Goal: Task Accomplishment & Management: Complete application form

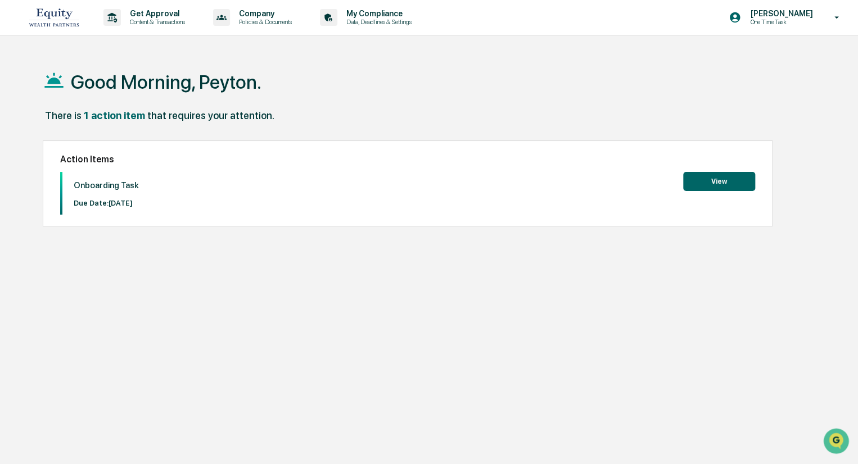
click at [714, 171] on div "Action Items Onboarding Task Due Date: [DATE] View" at bounding box center [407, 183] width 729 height 87
click at [714, 179] on button "View" at bounding box center [719, 181] width 72 height 19
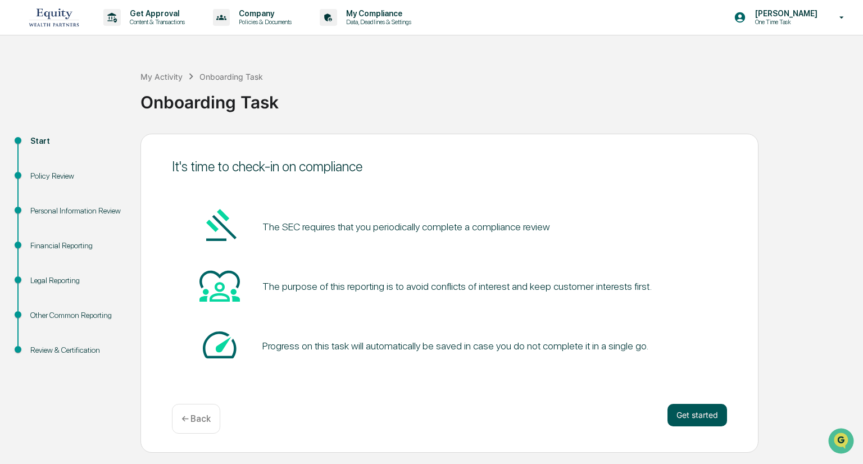
click at [713, 422] on button "Get started" at bounding box center [698, 415] width 60 height 22
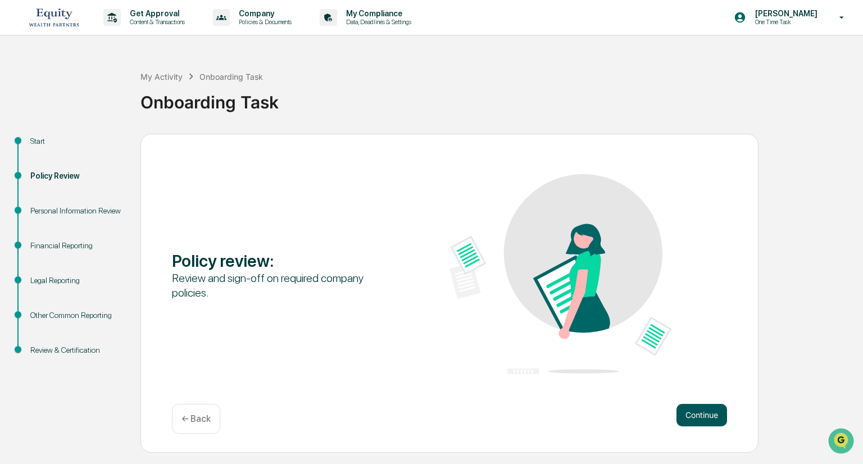
click at [710, 423] on button "Continue" at bounding box center [702, 415] width 51 height 22
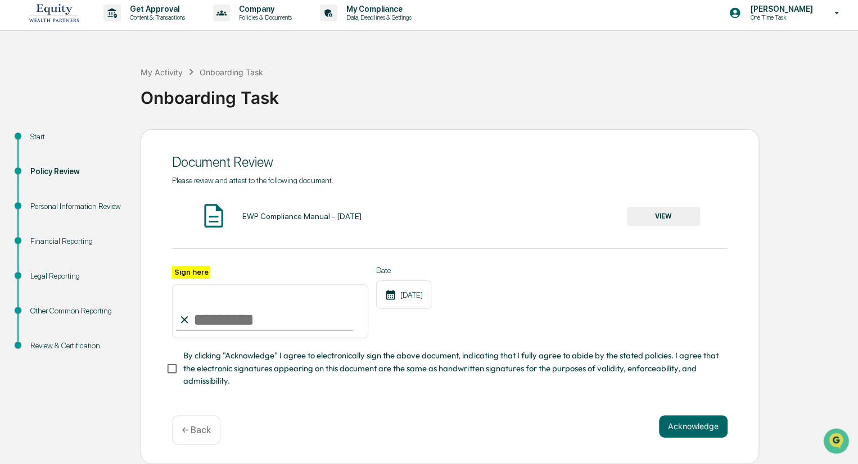
scroll to position [8, 0]
click at [193, 305] on input "Sign here" at bounding box center [270, 311] width 196 height 54
type input "*"
type input "**********"
click at [677, 426] on button "Acknowledge" at bounding box center [693, 426] width 69 height 22
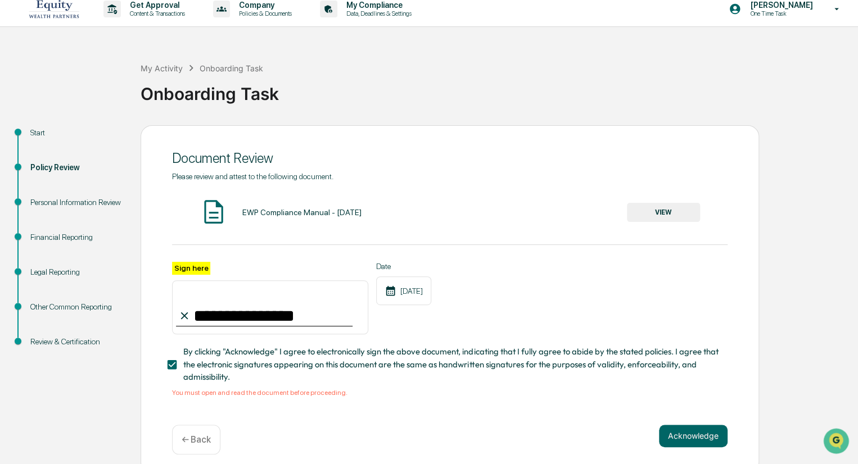
click at [651, 216] on button "VIEW" at bounding box center [663, 212] width 73 height 19
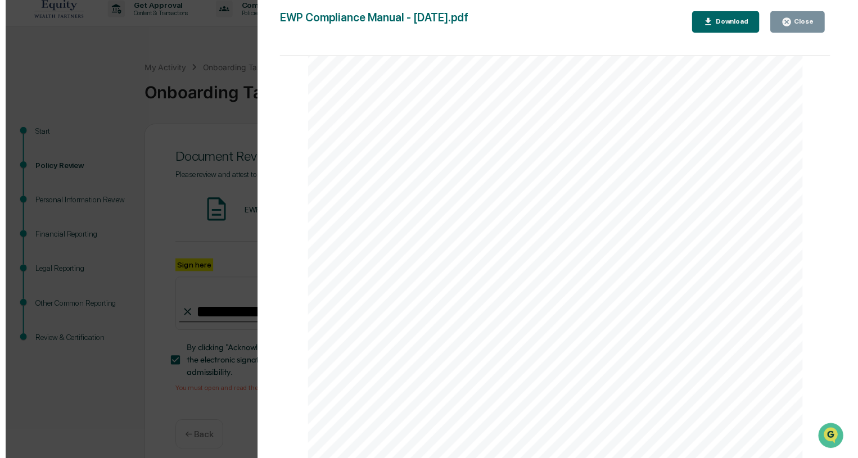
scroll to position [14662, 0]
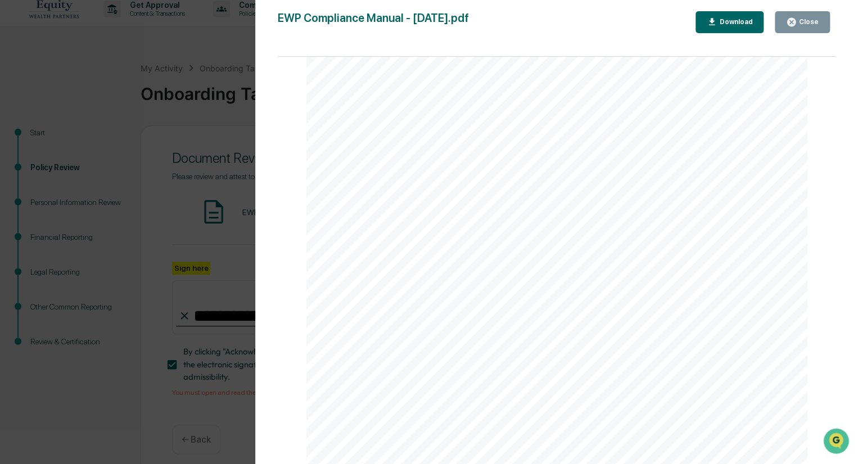
click at [794, 21] on icon "button" at bounding box center [791, 22] width 11 height 11
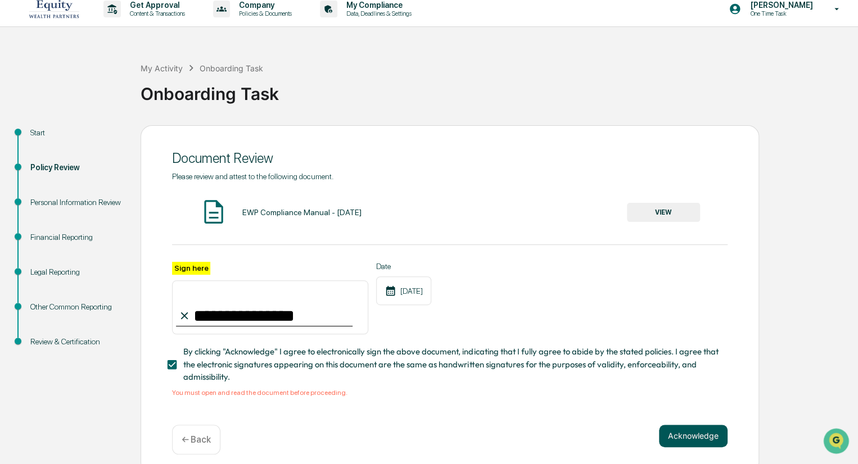
click at [688, 439] on button "Acknowledge" at bounding box center [693, 436] width 69 height 22
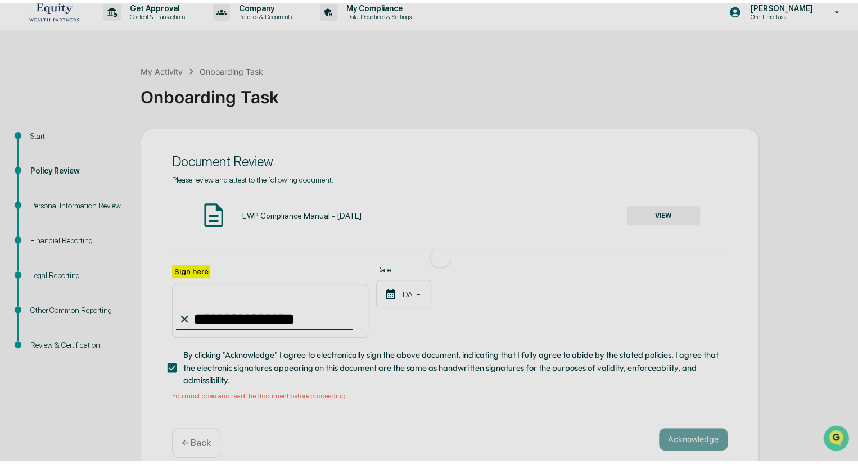
scroll to position [0, 0]
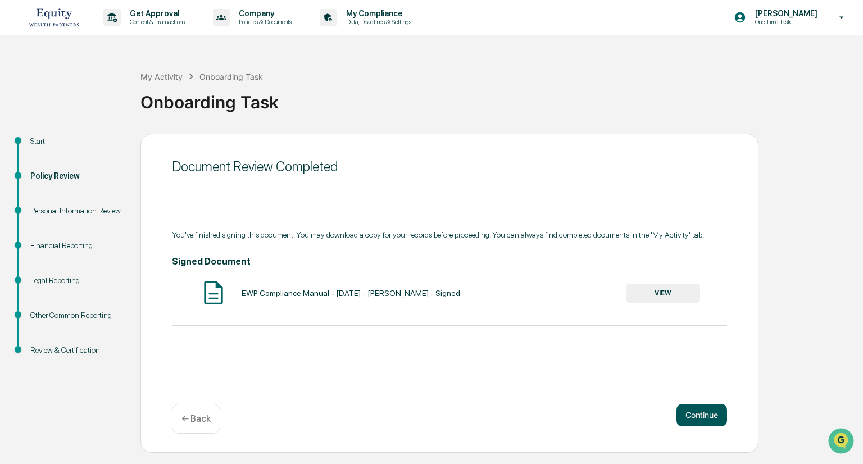
click at [705, 418] on button "Continue" at bounding box center [702, 415] width 51 height 22
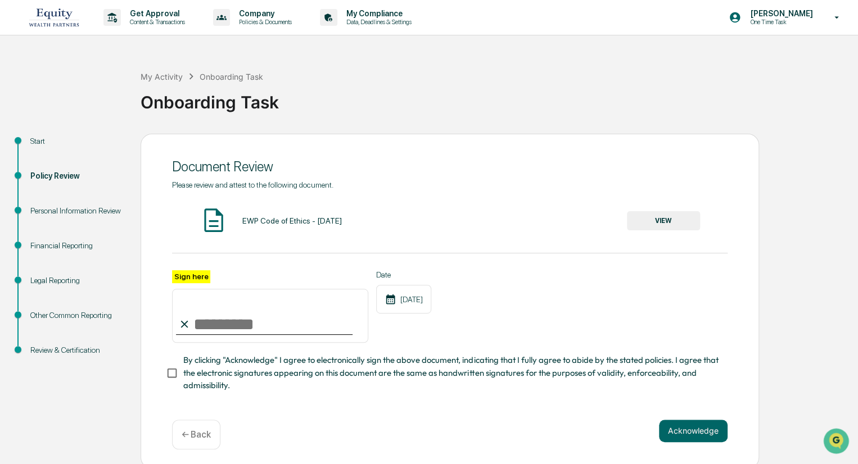
click at [675, 224] on button "VIEW" at bounding box center [663, 220] width 73 height 19
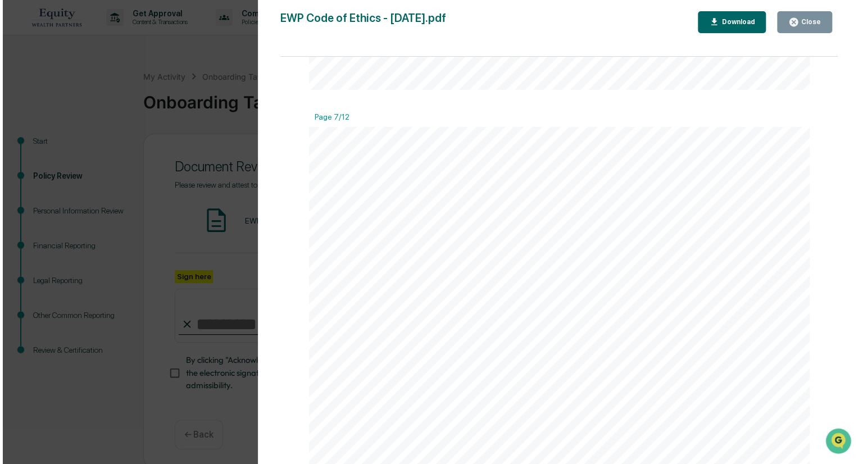
scroll to position [4098, 0]
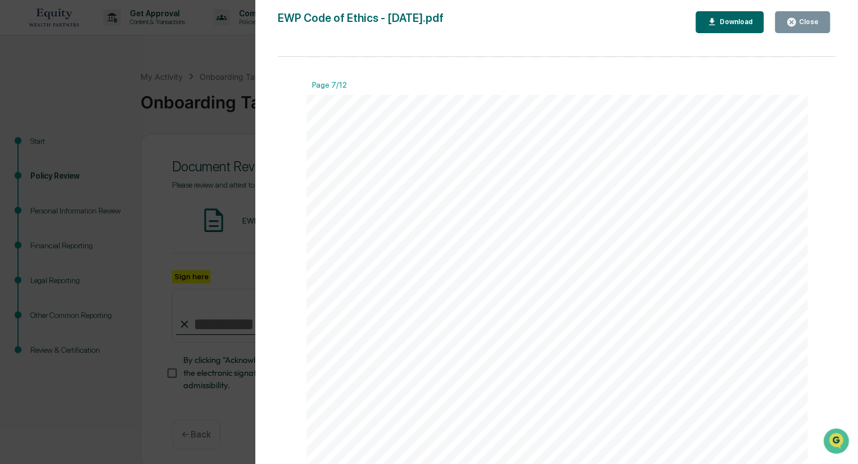
click at [790, 32] on button "Close" at bounding box center [801, 22] width 55 height 22
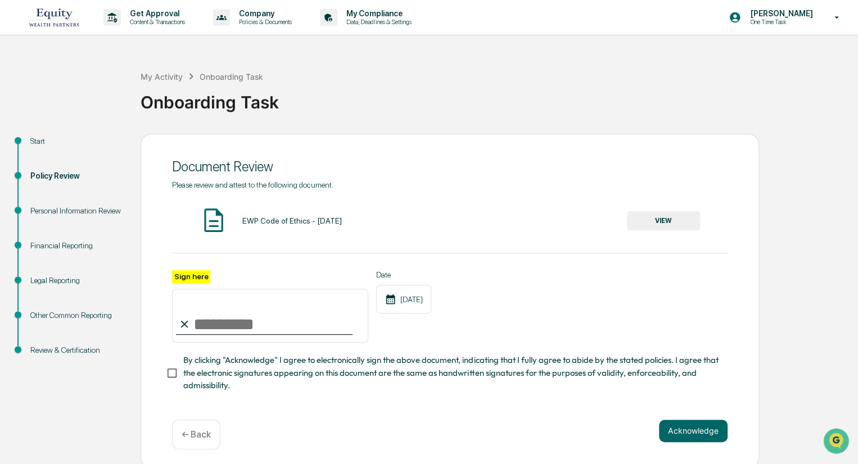
click at [253, 343] on input "Sign here" at bounding box center [270, 316] width 196 height 54
type input "**********"
click at [676, 438] on button "Acknowledge" at bounding box center [693, 431] width 69 height 22
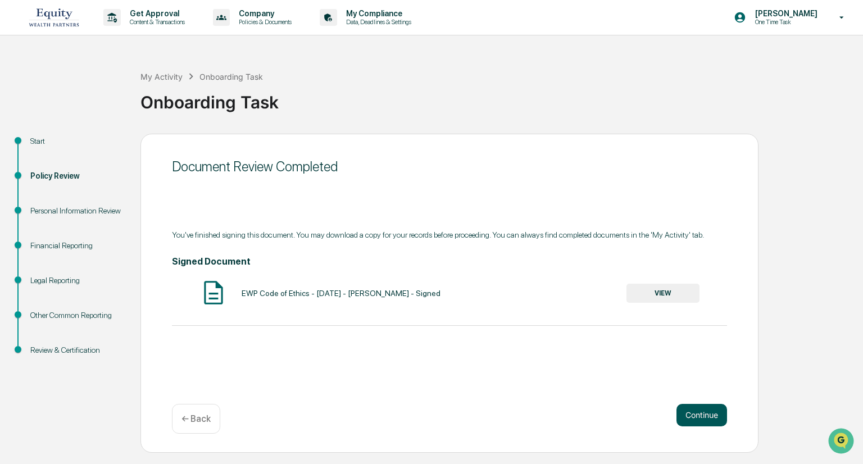
click at [722, 415] on button "Continue" at bounding box center [702, 415] width 51 height 22
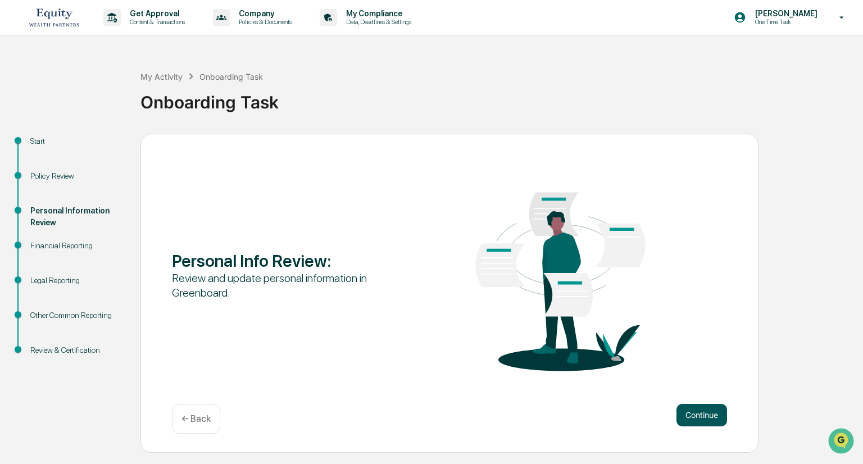
click at [705, 416] on button "Continue" at bounding box center [702, 415] width 51 height 22
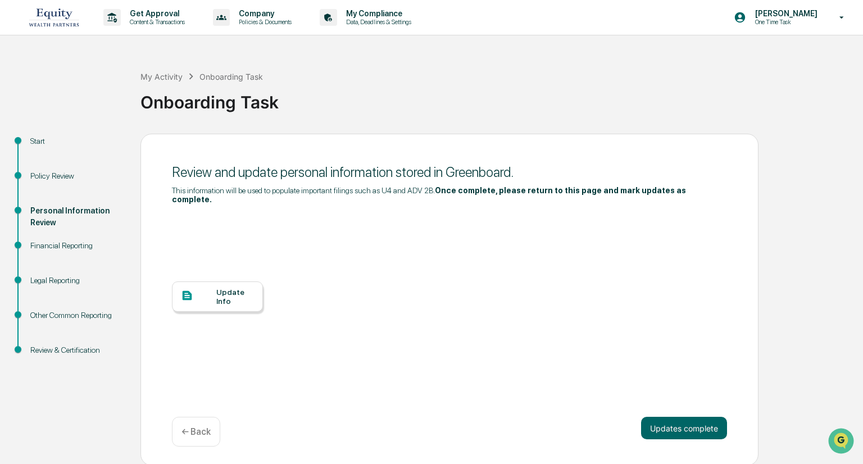
click at [239, 293] on div "Update Info" at bounding box center [235, 297] width 38 height 18
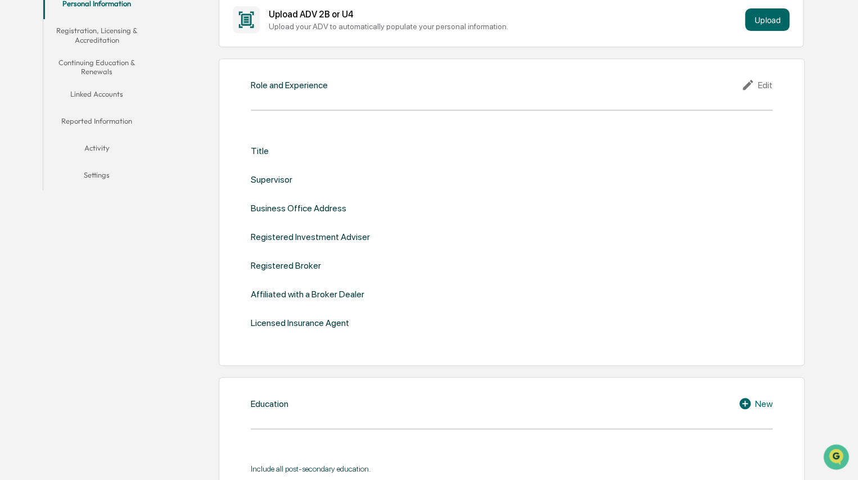
scroll to position [115, 0]
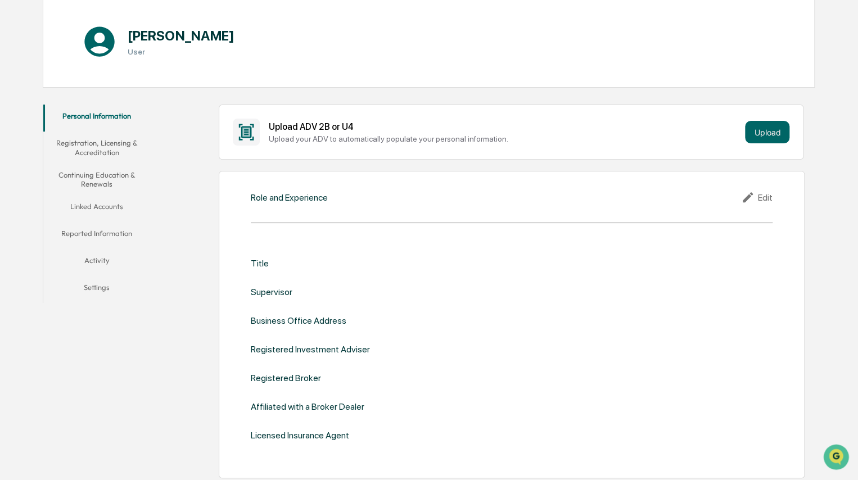
click at [470, 196] on div "Edit" at bounding box center [756, 197] width 31 height 13
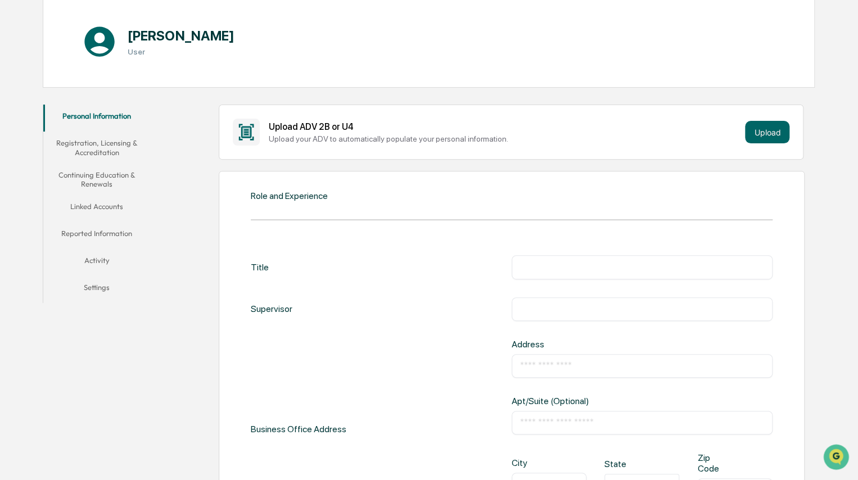
click at [470, 266] on input "text" at bounding box center [642, 266] width 244 height 11
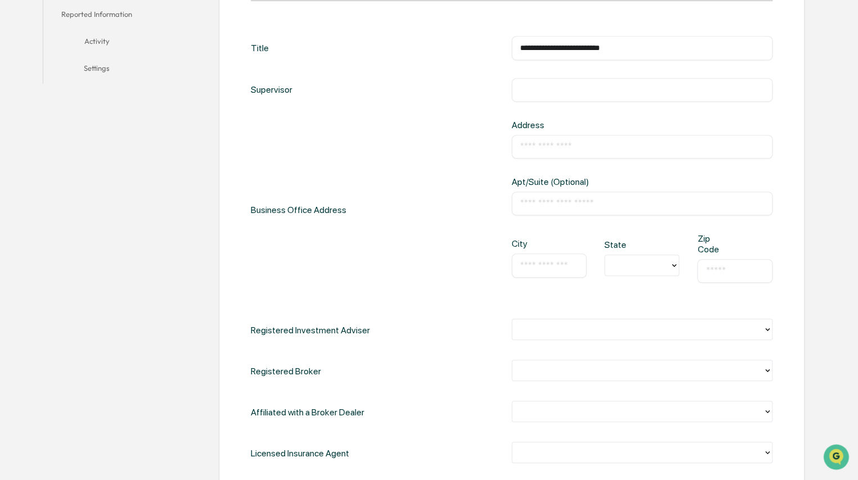
scroll to position [339, 0]
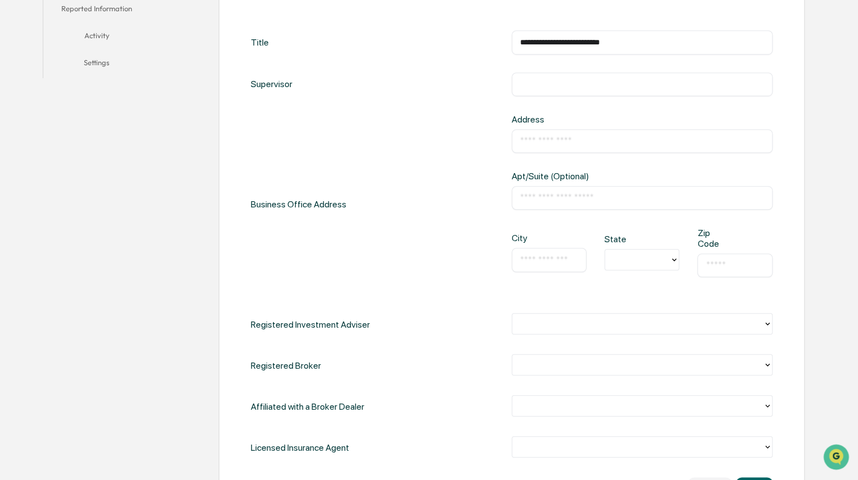
type input "**********"
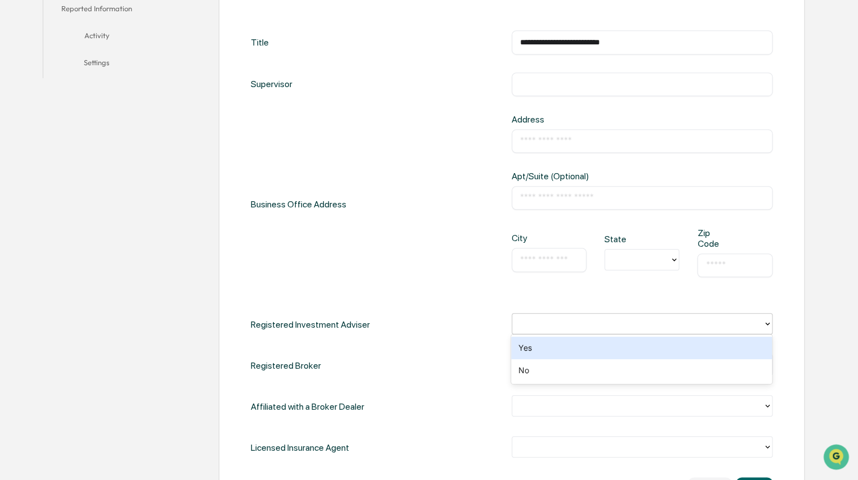
click at [470, 318] on div at bounding box center [637, 324] width 239 height 13
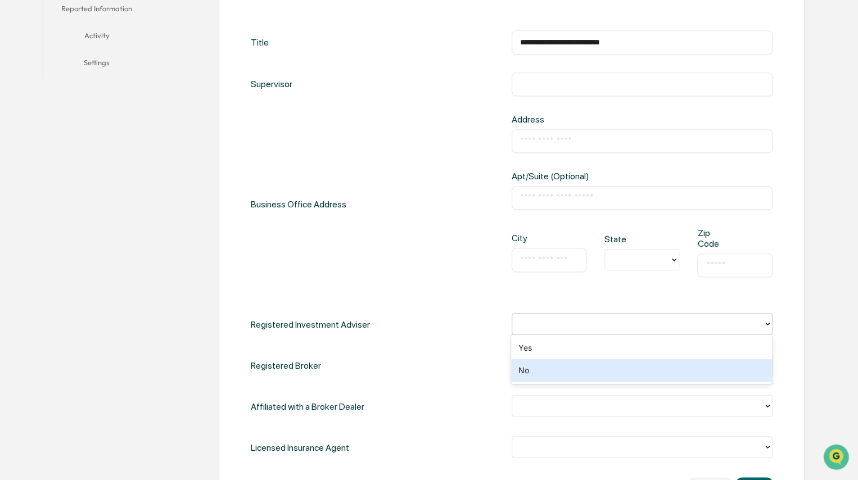
click at [470, 368] on div "No" at bounding box center [641, 370] width 261 height 22
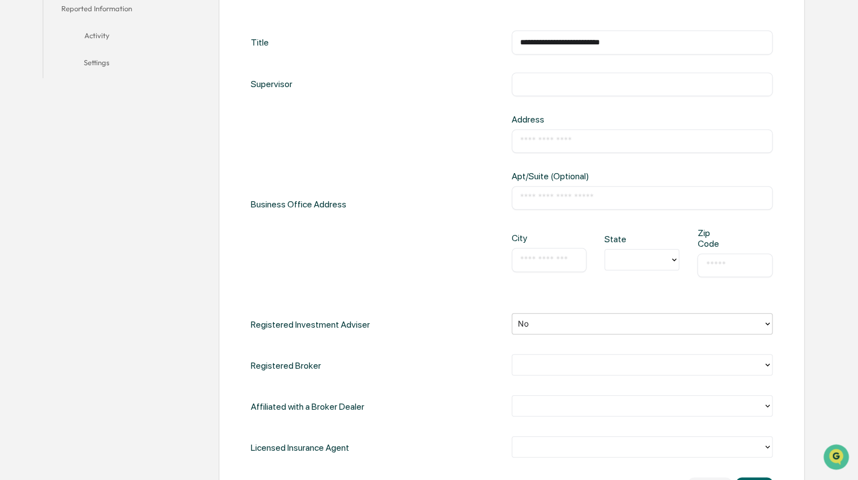
click at [470, 368] on div at bounding box center [637, 365] width 239 height 13
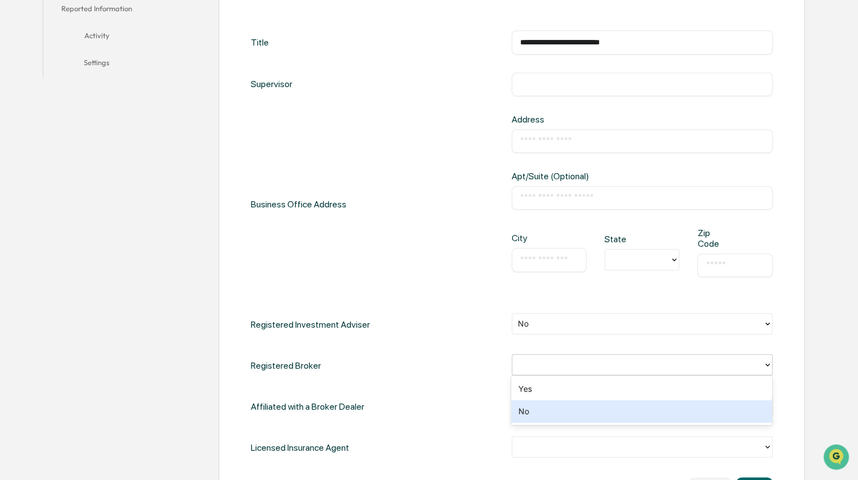
click at [470, 402] on div "No" at bounding box center [641, 411] width 261 height 22
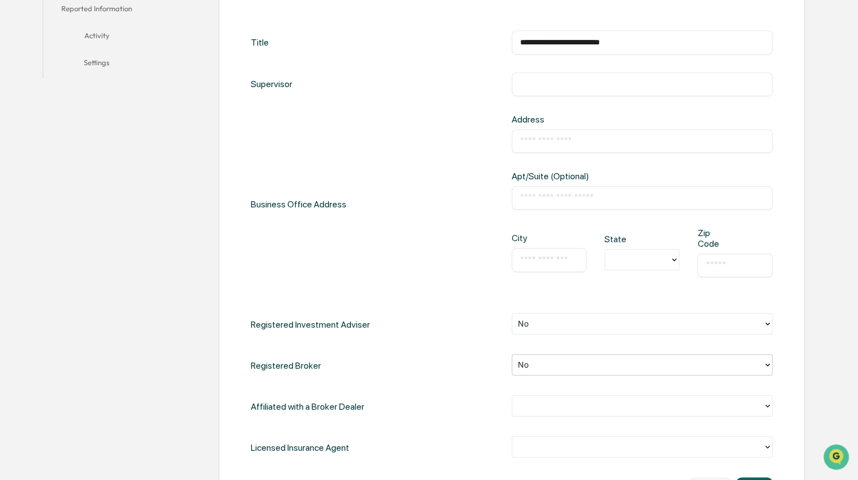
click at [470, 402] on div at bounding box center [637, 406] width 239 height 13
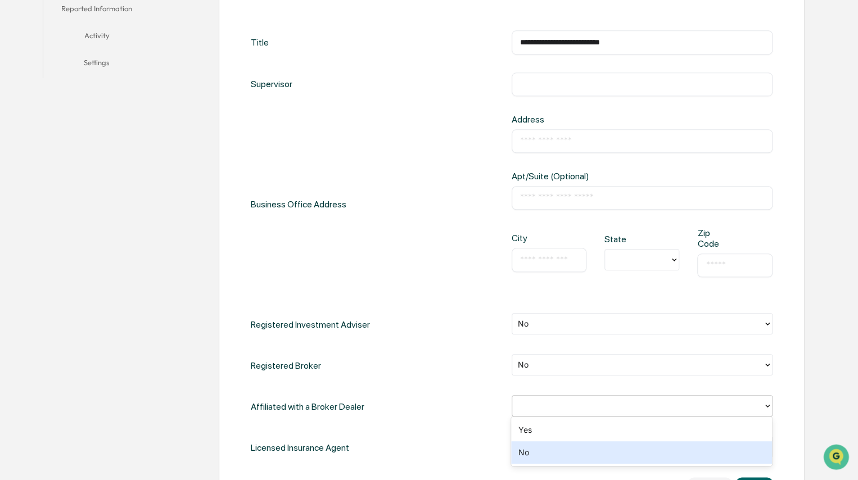
click at [470, 402] on div "No" at bounding box center [641, 452] width 261 height 22
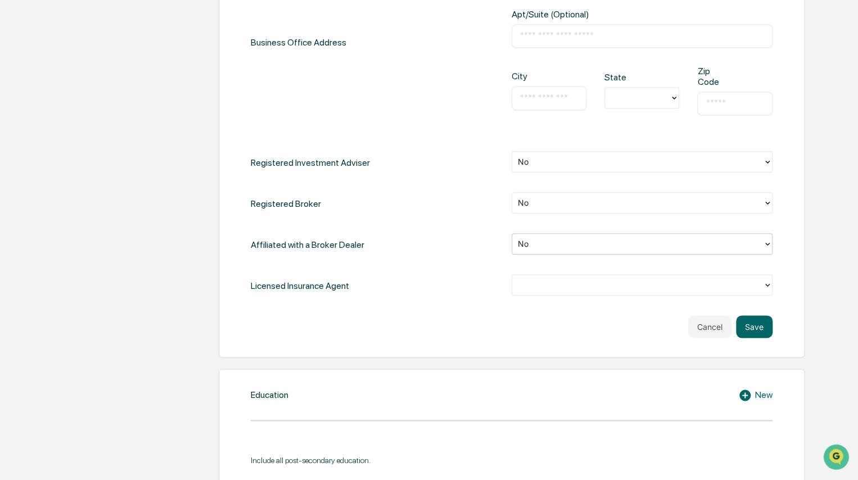
scroll to position [508, 0]
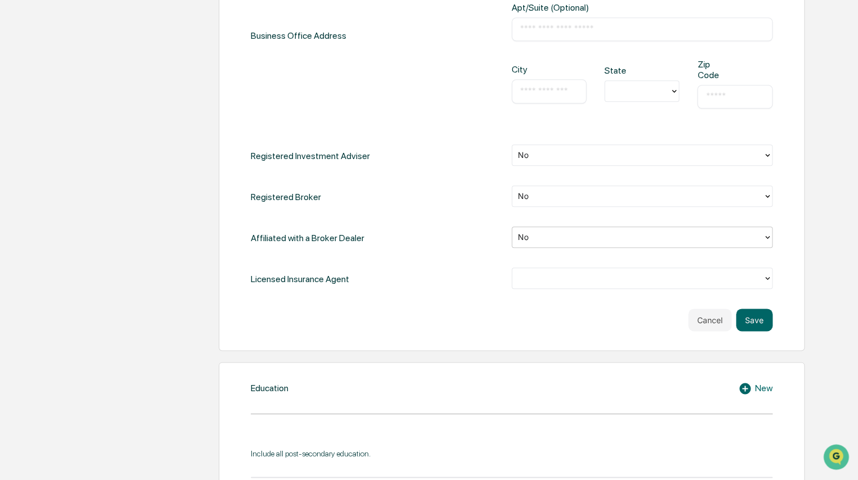
click at [470, 274] on div at bounding box center [637, 278] width 239 height 13
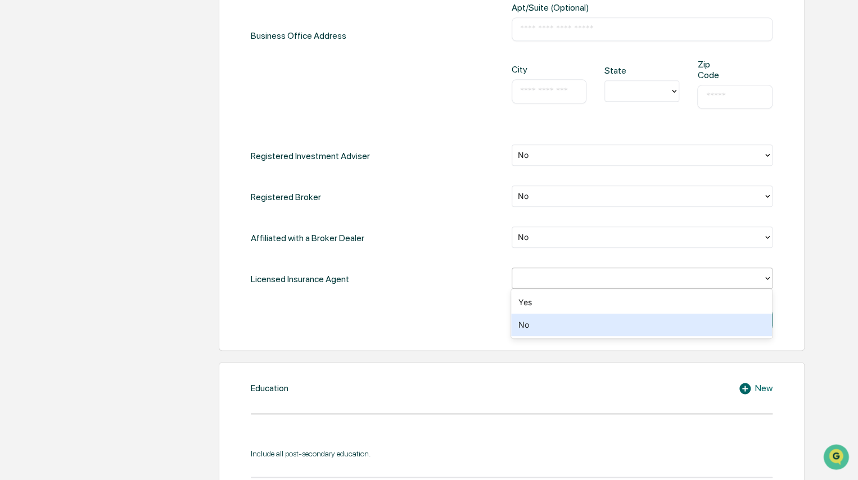
click at [470, 327] on div "No" at bounding box center [641, 325] width 261 height 22
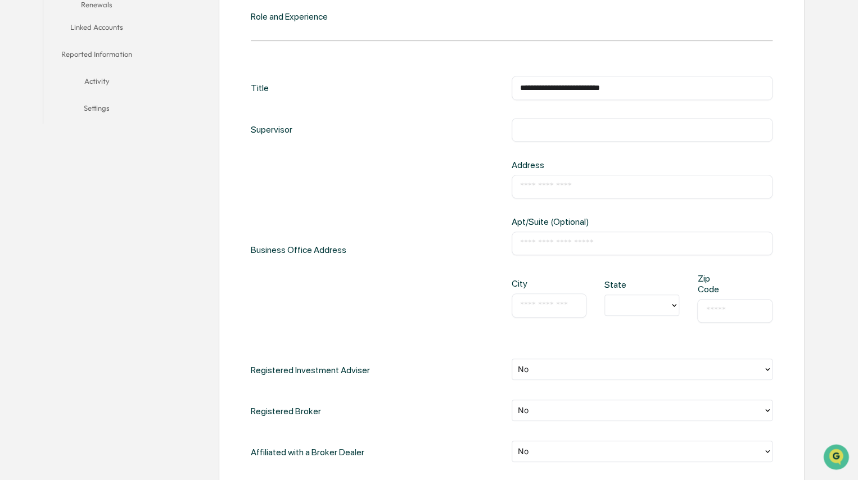
scroll to position [227, 0]
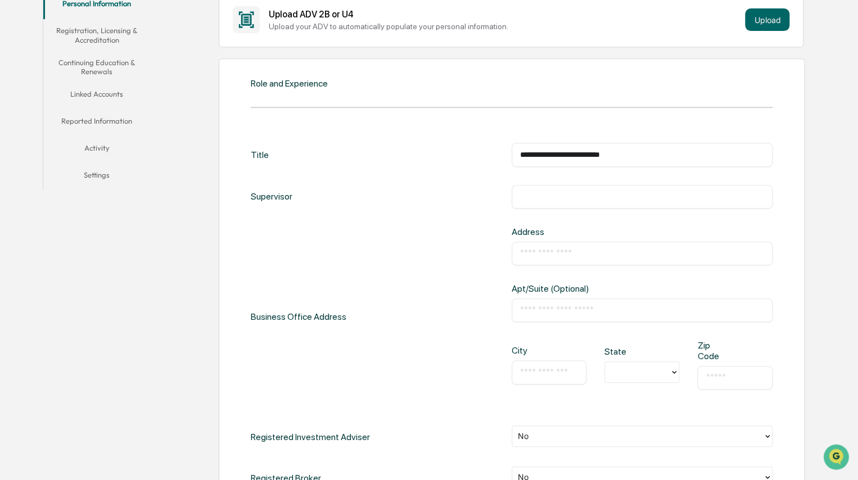
click at [470, 254] on input "text" at bounding box center [642, 253] width 244 height 11
click at [470, 250] on input "text" at bounding box center [642, 253] width 244 height 11
type input "**********"
click at [470, 378] on div "​" at bounding box center [548, 372] width 75 height 24
click at [470, 375] on input "text" at bounding box center [549, 371] width 58 height 11
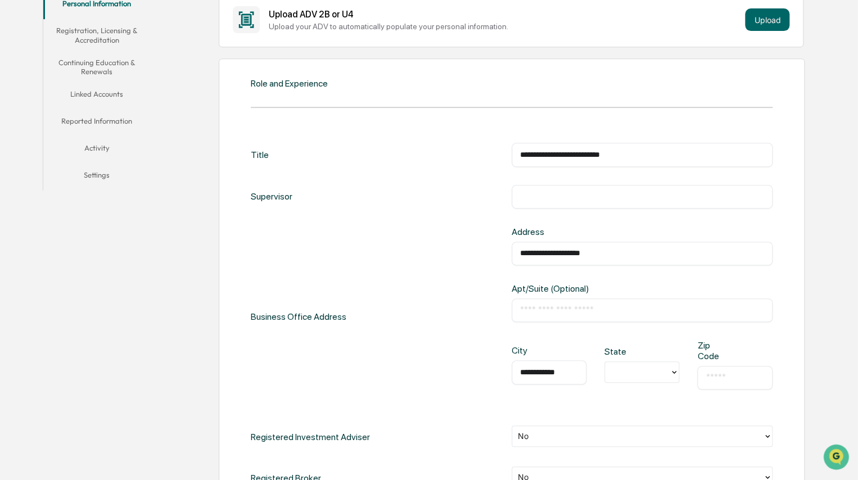
type input "**********"
type input "**"
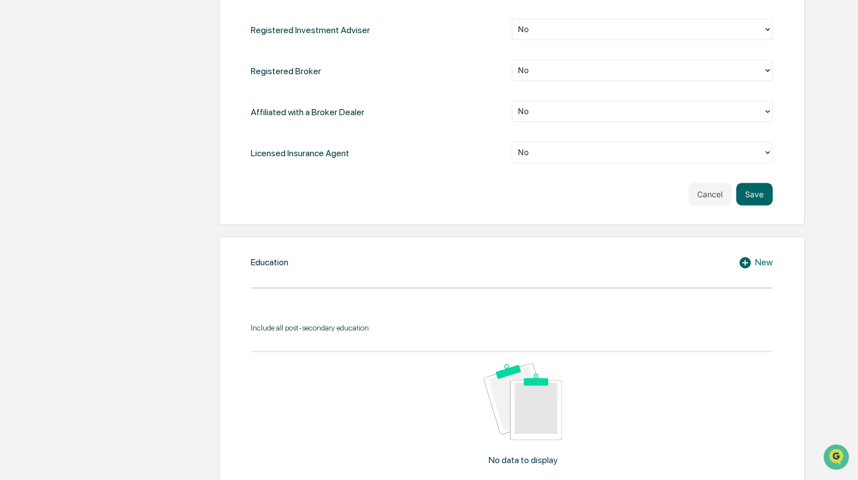
scroll to position [733, 0]
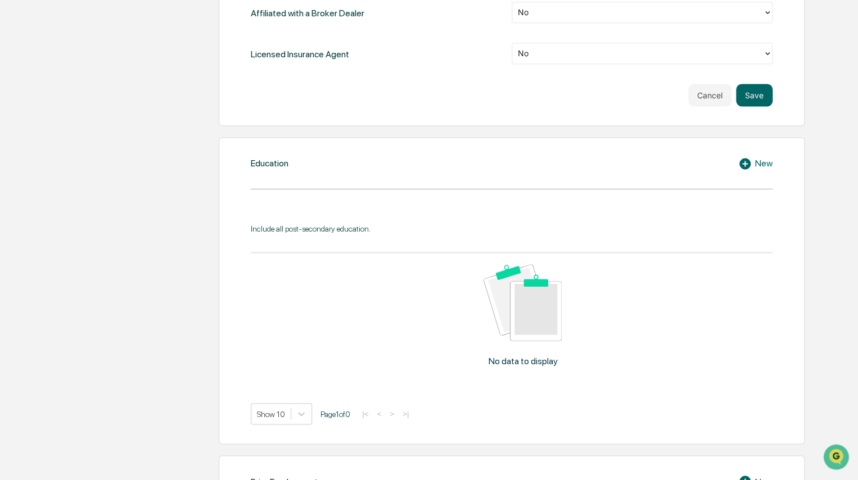
type input "*****"
click at [470, 162] on icon at bounding box center [744, 163] width 11 height 11
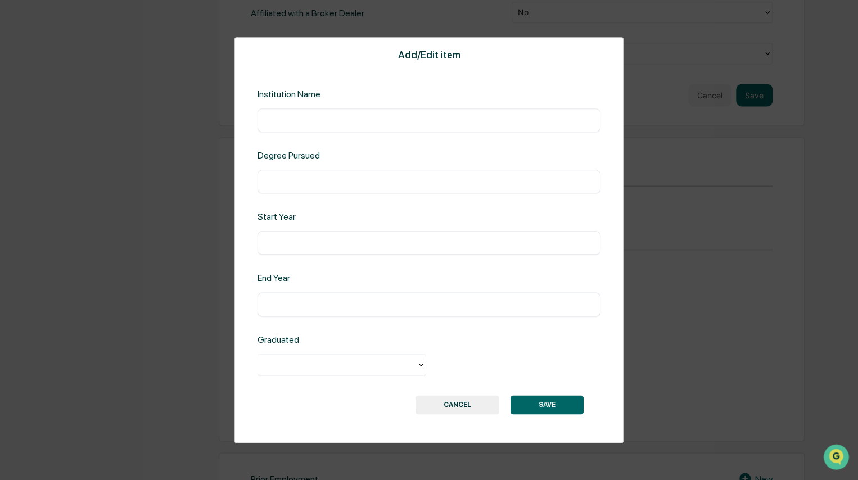
click at [357, 121] on input "text" at bounding box center [429, 120] width 326 height 11
type input "**********"
type input "*********"
click at [323, 250] on div "​" at bounding box center [428, 244] width 343 height 24
click at [323, 245] on input "text" at bounding box center [429, 243] width 326 height 11
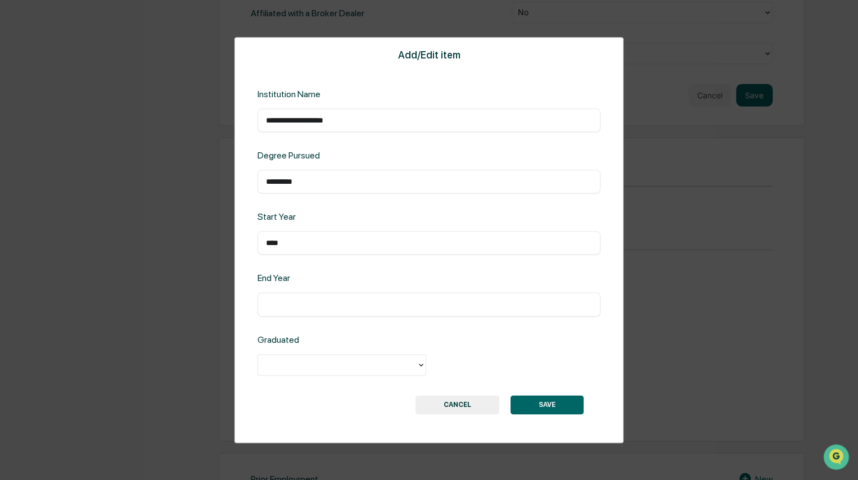
type input "****"
click at [292, 354] on div at bounding box center [341, 364] width 169 height 21
click at [284, 387] on div "Yes" at bounding box center [341, 390] width 169 height 22
click at [470, 402] on button "SAVE" at bounding box center [546, 404] width 73 height 19
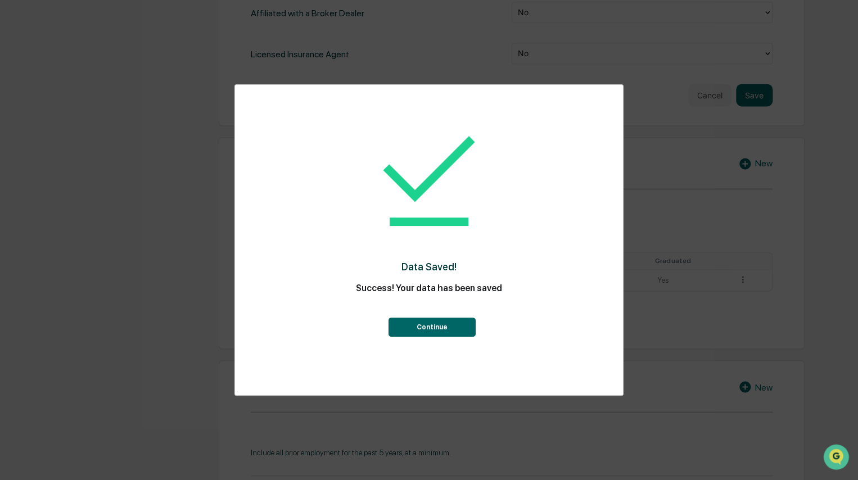
click at [420, 322] on button "Continue" at bounding box center [431, 327] width 87 height 19
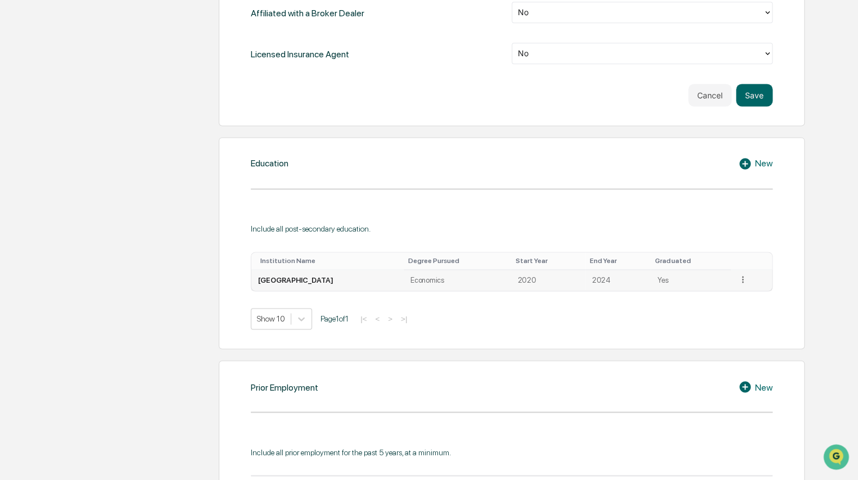
click at [470, 278] on icon at bounding box center [742, 279] width 11 height 11
click at [470, 293] on div "Edit" at bounding box center [729, 295] width 36 height 18
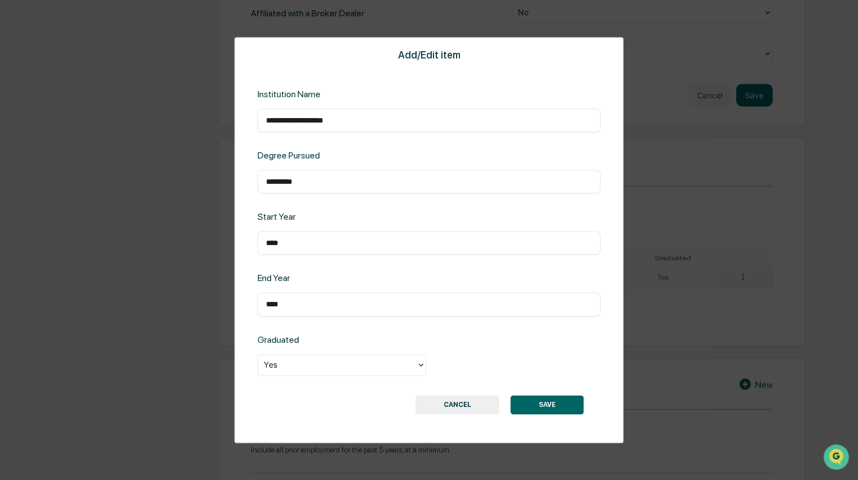
click at [266, 188] on div "********* ​" at bounding box center [428, 182] width 343 height 24
click at [268, 184] on input "*********" at bounding box center [429, 181] width 326 height 11
type input "**********"
click at [470, 401] on button "SAVE" at bounding box center [546, 404] width 73 height 19
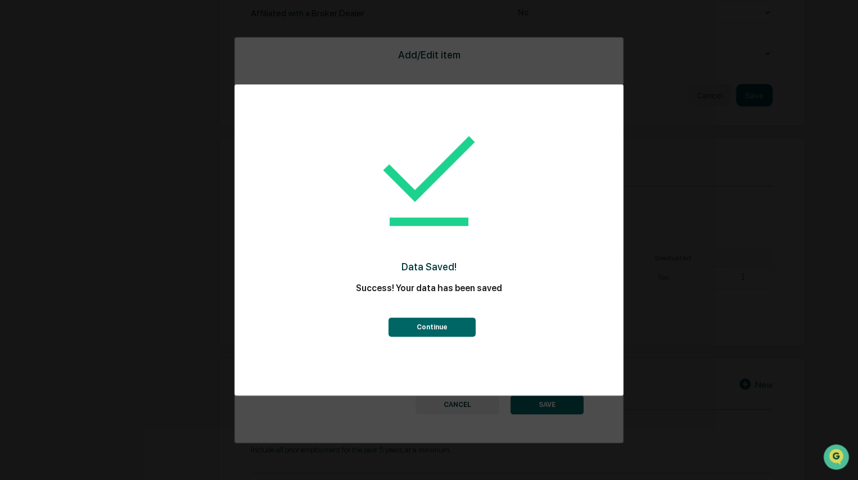
click at [441, 322] on button "Continue" at bounding box center [431, 327] width 87 height 19
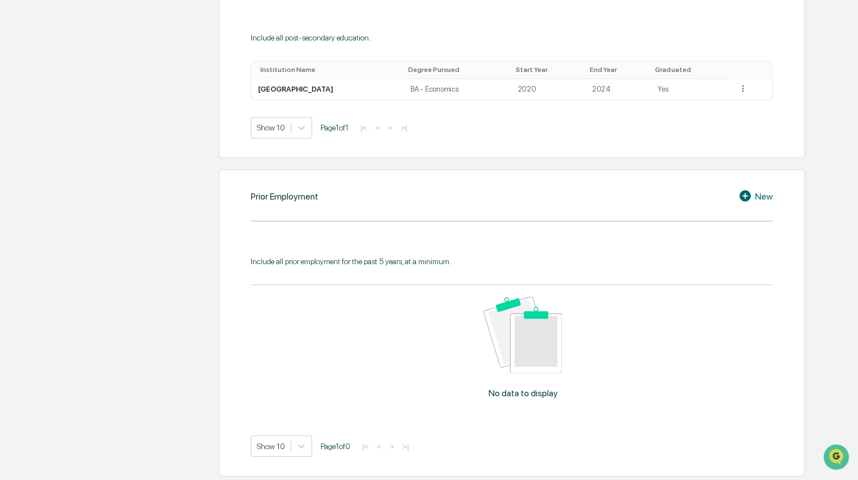
scroll to position [899, 0]
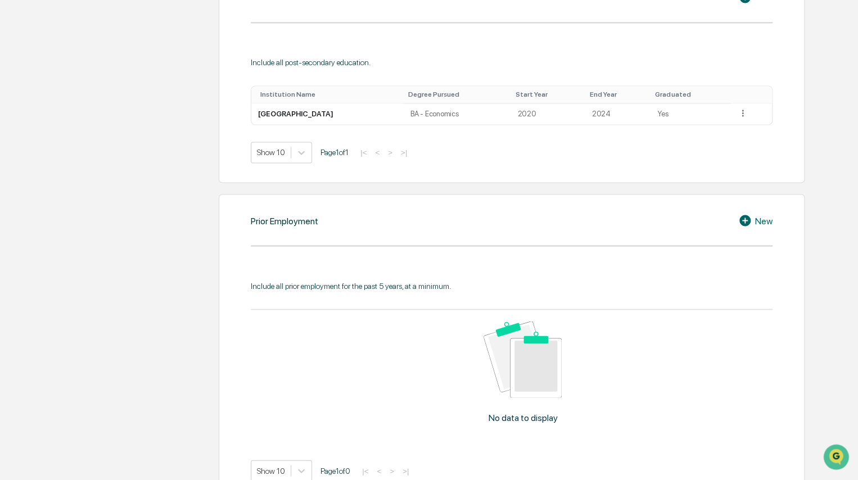
click at [470, 217] on icon at bounding box center [746, 220] width 17 height 13
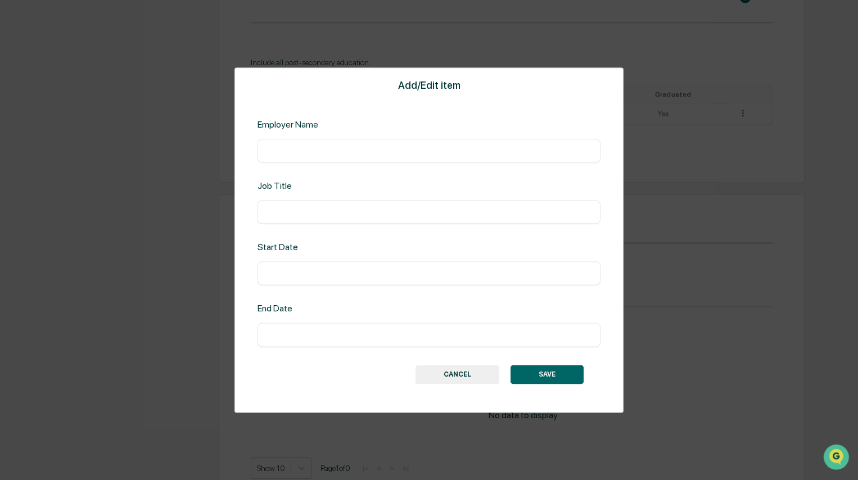
click at [390, 158] on div "​" at bounding box center [428, 151] width 343 height 24
click at [393, 156] on div "​" at bounding box center [428, 151] width 343 height 24
click at [396, 154] on input "text" at bounding box center [429, 150] width 326 height 11
type input "**********"
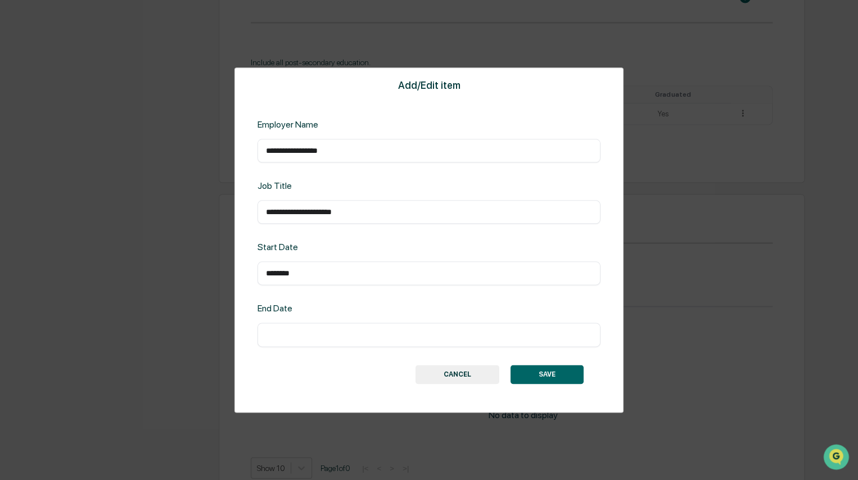
type input "********"
type input "*********"
click at [470, 371] on button "SAVE" at bounding box center [546, 374] width 73 height 19
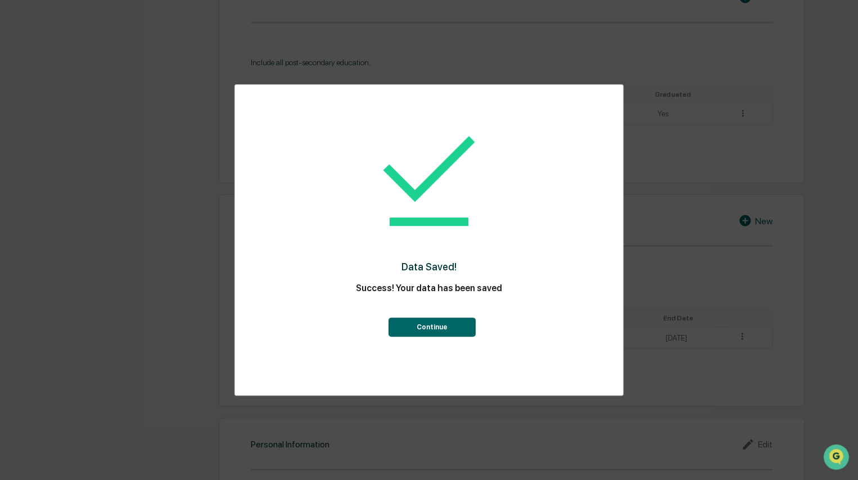
click at [404, 331] on button "Continue" at bounding box center [431, 327] width 87 height 19
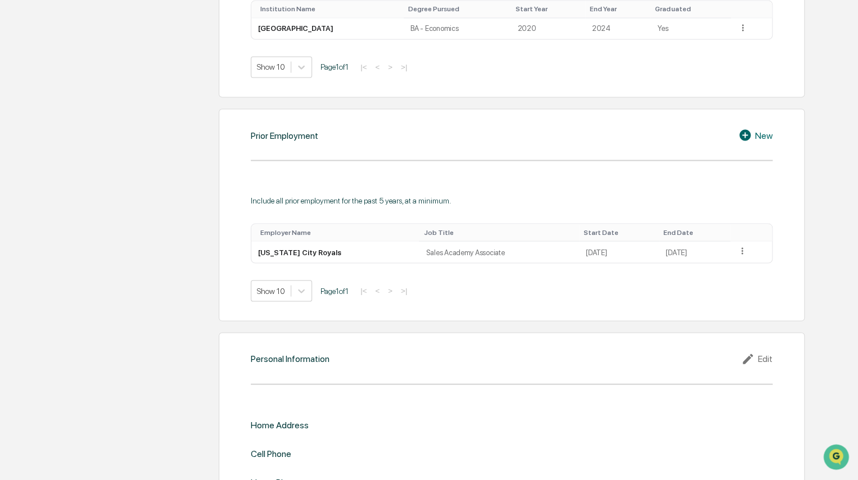
scroll to position [1033, 0]
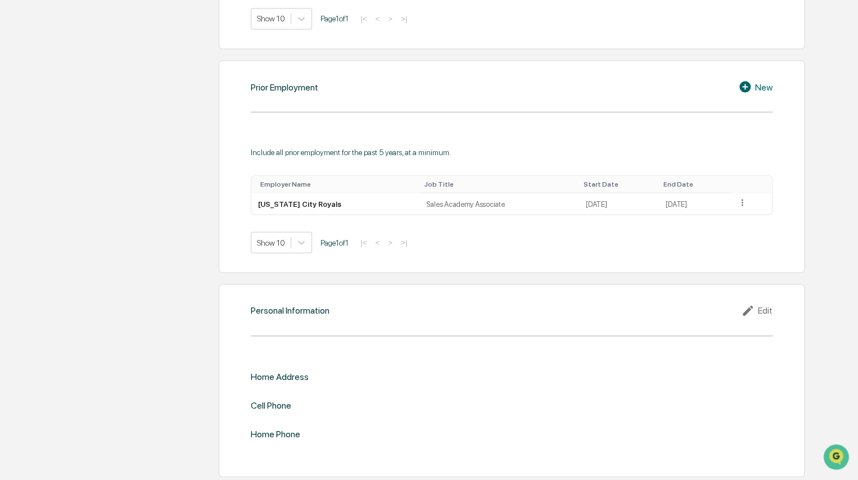
click at [470, 307] on icon at bounding box center [749, 309] width 17 height 13
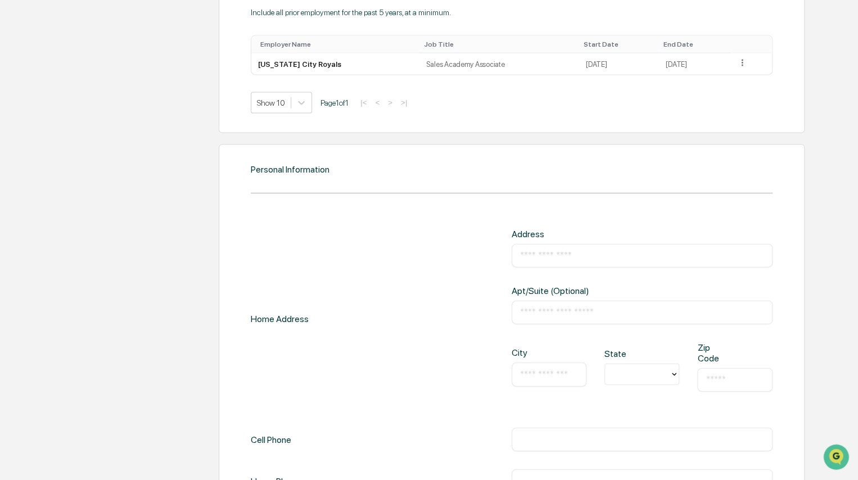
scroll to position [1202, 0]
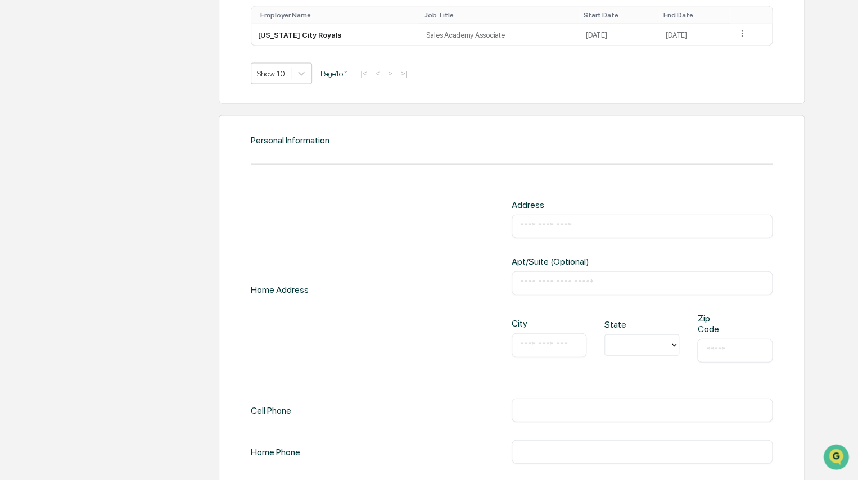
click at [470, 222] on input "text" at bounding box center [642, 226] width 244 height 11
type input "**********"
type input "**"
type input "*****"
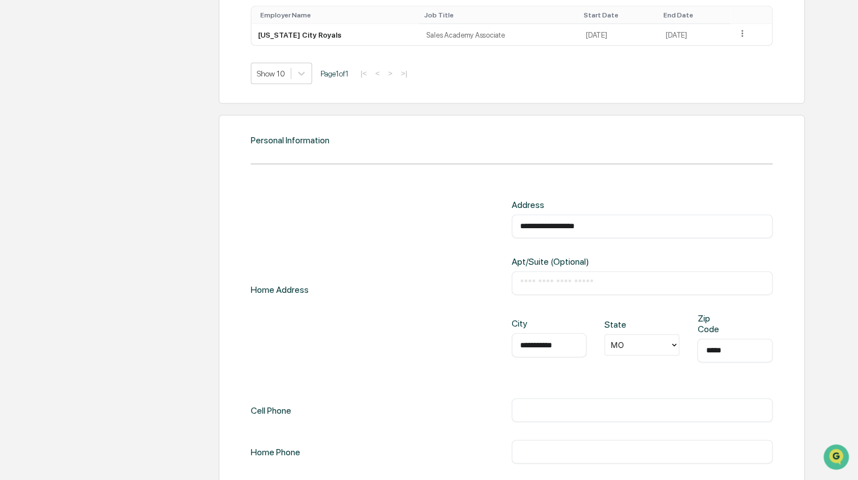
click at [470, 402] on input "text" at bounding box center [642, 410] width 244 height 11
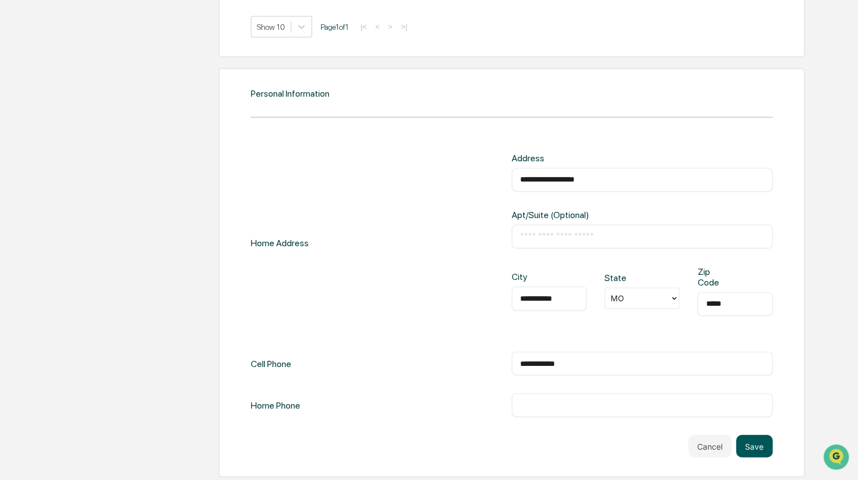
type input "**********"
click at [470, 402] on button "Save" at bounding box center [754, 446] width 37 height 22
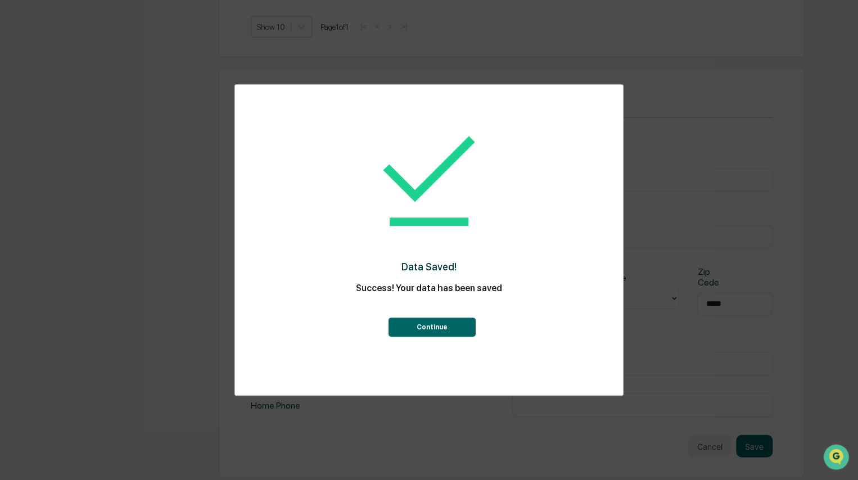
click at [436, 326] on button "Continue" at bounding box center [431, 327] width 87 height 19
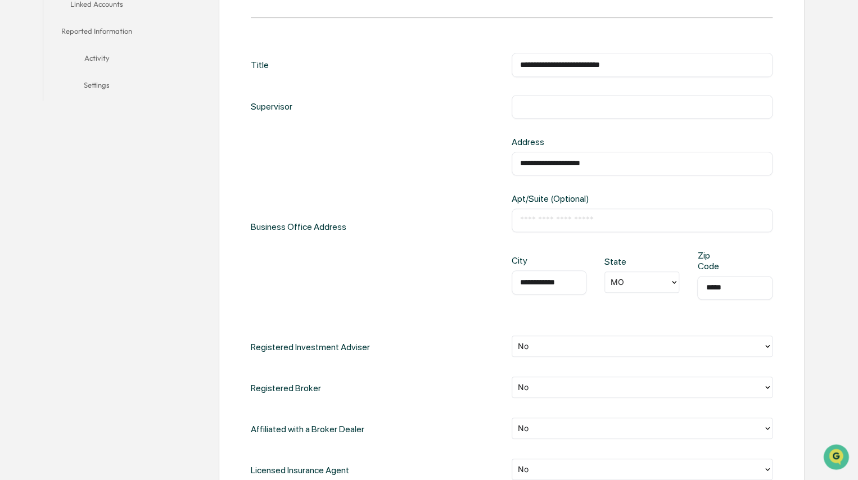
scroll to position [0, 0]
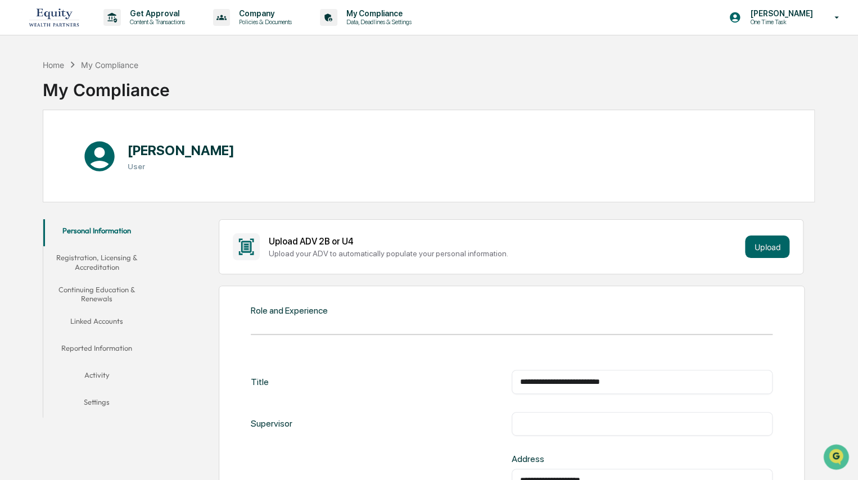
click at [106, 260] on button "Registration, Licensing & Accreditation" at bounding box center [96, 262] width 107 height 32
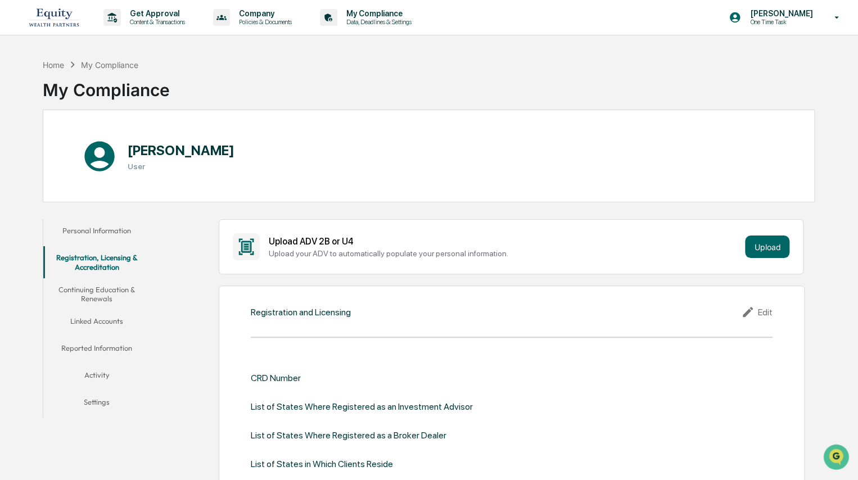
click at [90, 291] on button "Continuing Education & Renewals" at bounding box center [96, 294] width 107 height 32
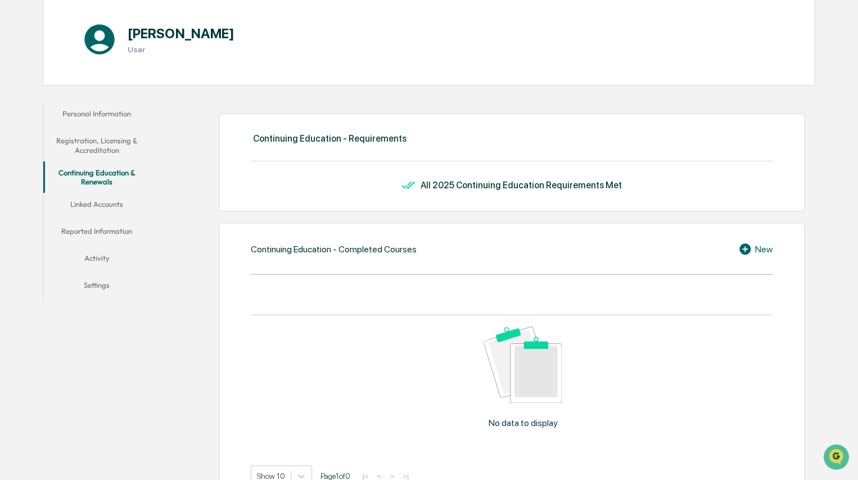
scroll to position [112, 0]
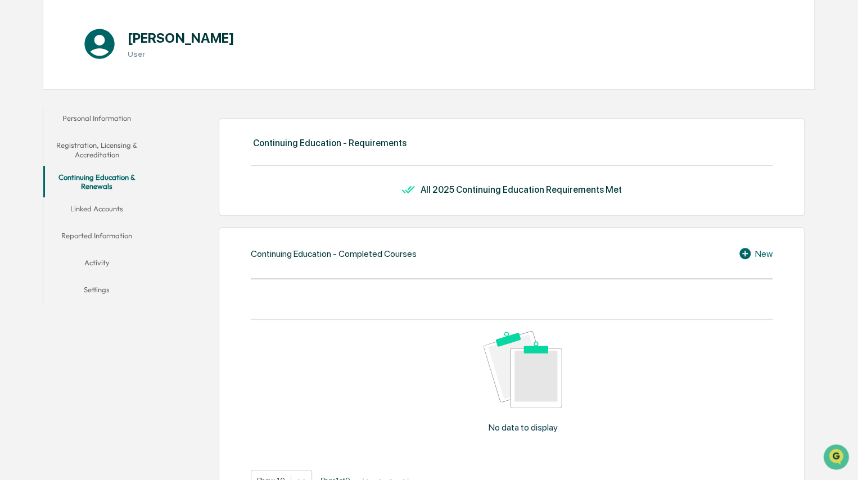
click at [105, 265] on button "Activity" at bounding box center [96, 264] width 107 height 27
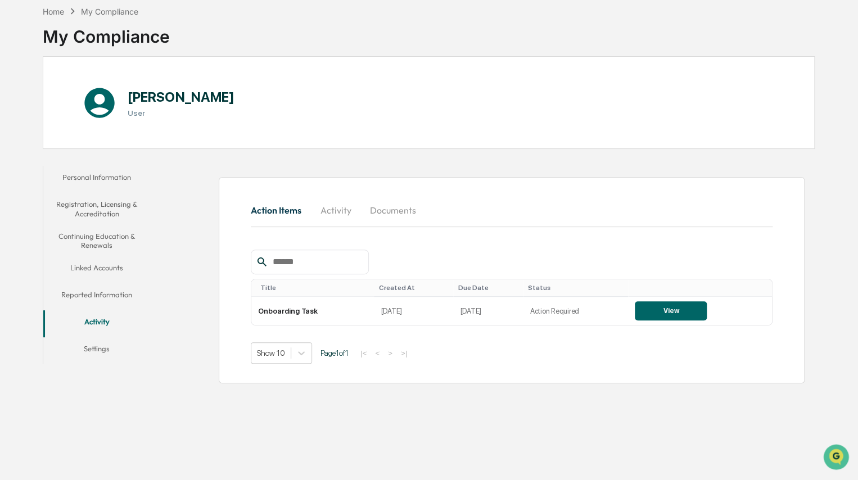
click at [106, 291] on button "Reported Information" at bounding box center [96, 296] width 107 height 27
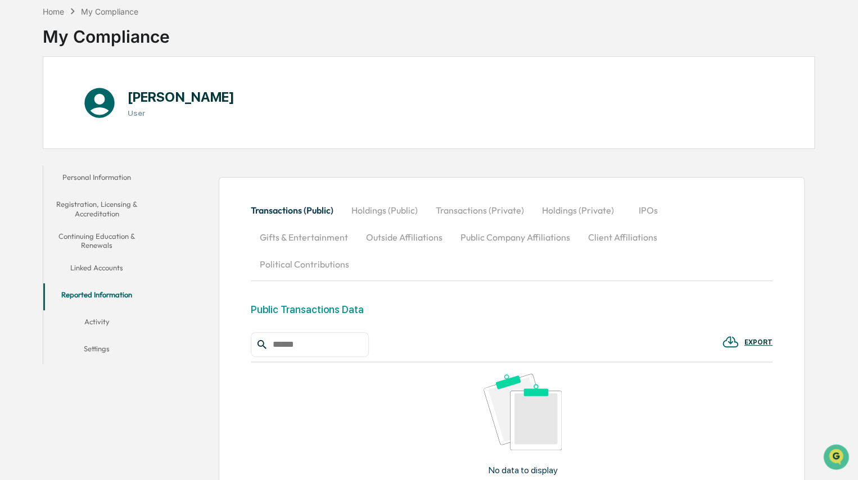
click at [108, 347] on button "Settings" at bounding box center [96, 350] width 107 height 27
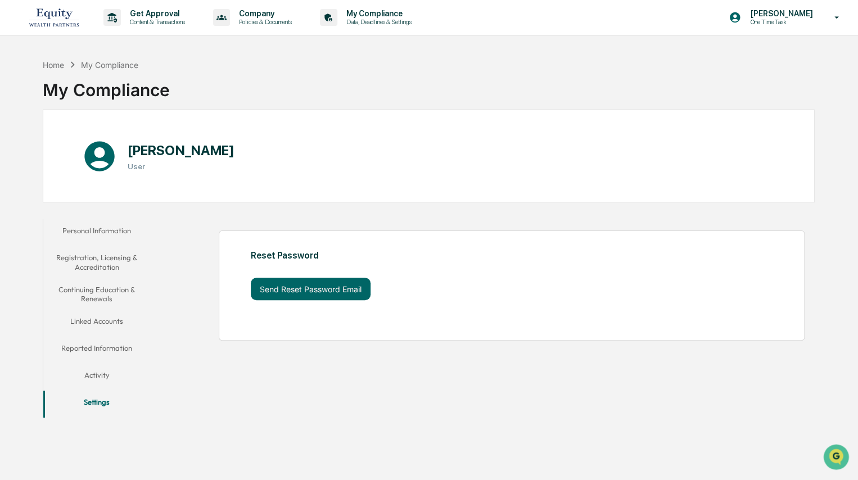
click at [110, 377] on button "Activity" at bounding box center [96, 377] width 107 height 27
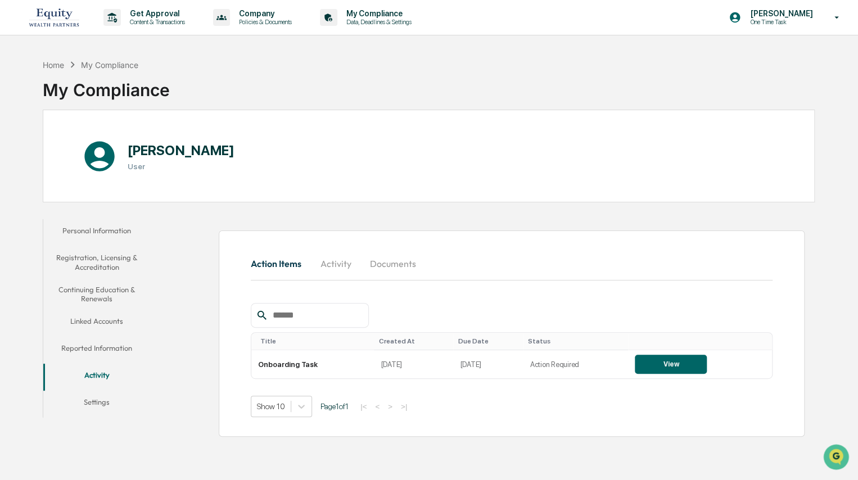
click at [85, 351] on button "Reported Information" at bounding box center [96, 350] width 107 height 27
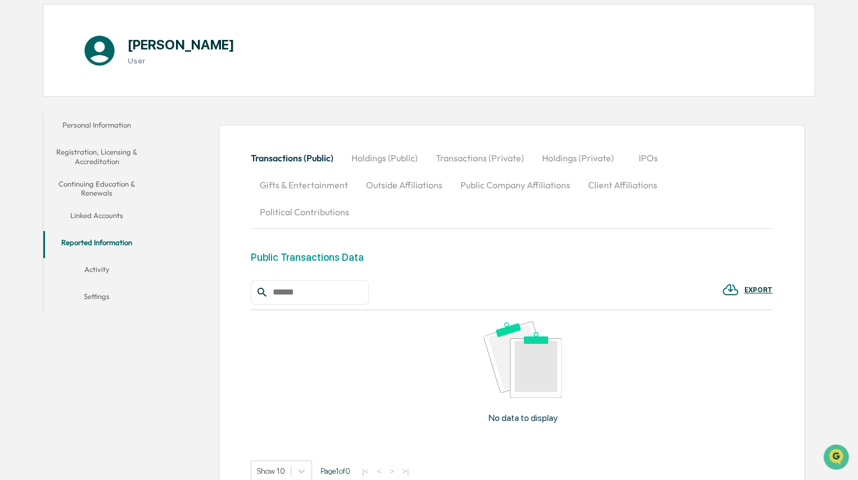
scroll to position [112, 0]
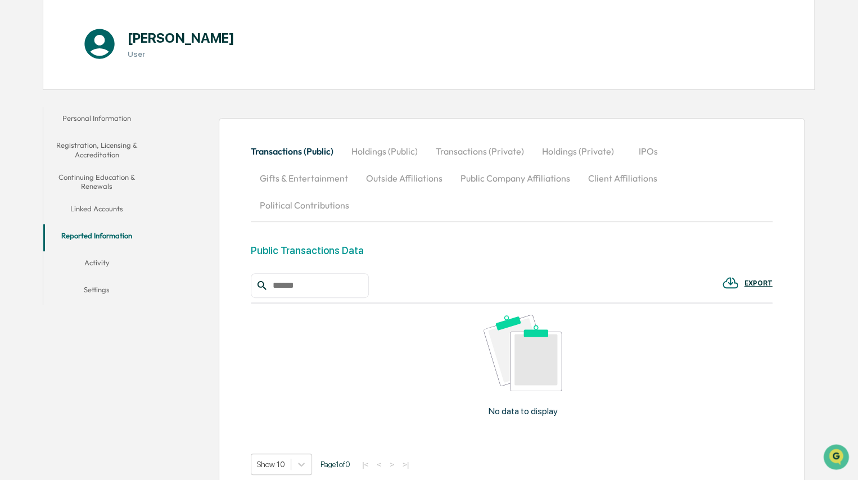
click at [117, 212] on button "Linked Accounts" at bounding box center [96, 210] width 107 height 27
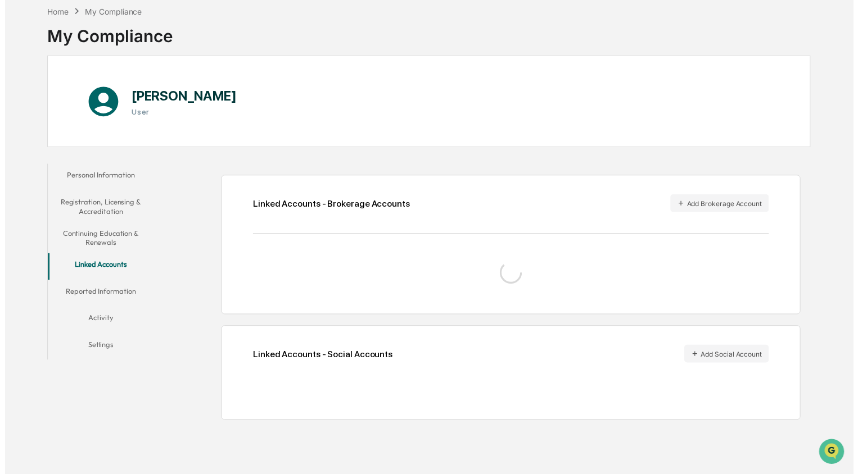
scroll to position [53, 0]
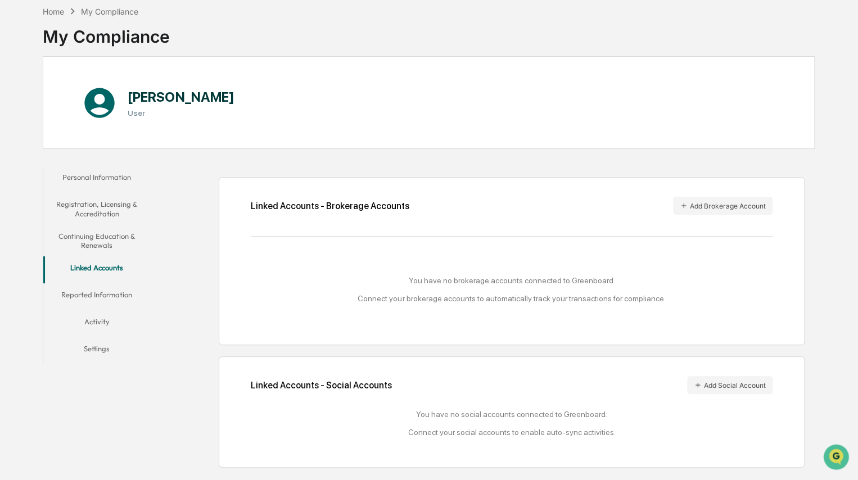
click at [101, 321] on button "Activity" at bounding box center [96, 323] width 107 height 27
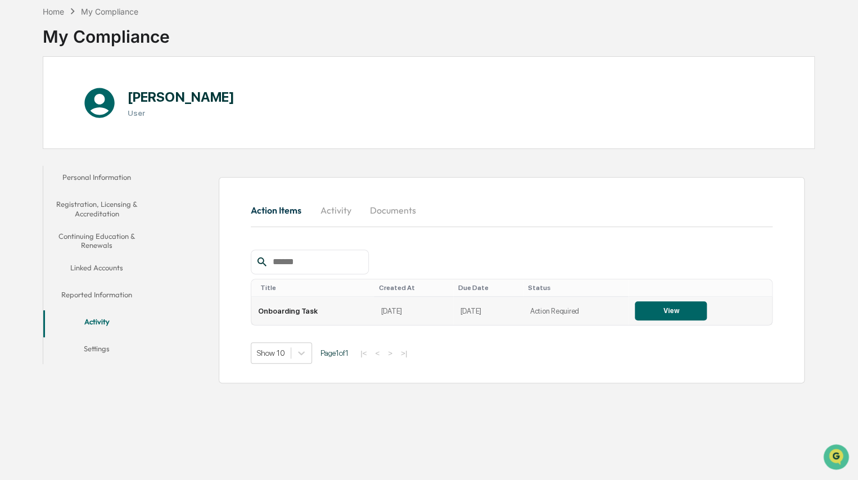
click at [470, 310] on button "View" at bounding box center [670, 310] width 72 height 19
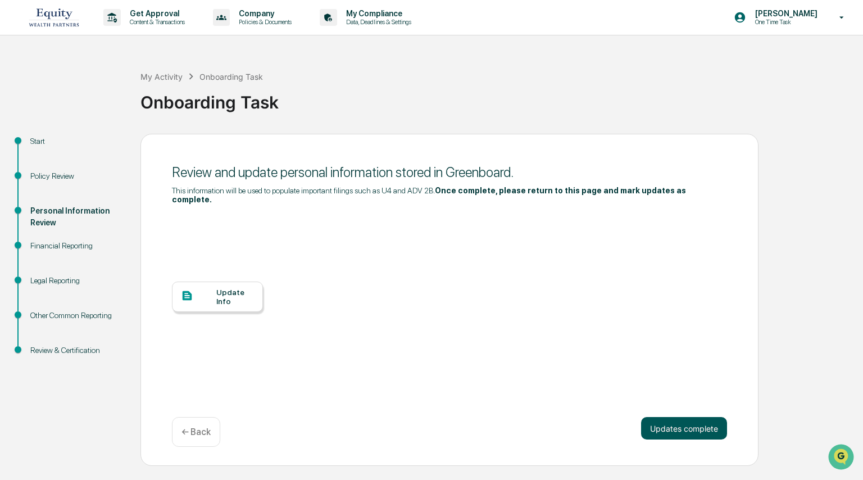
click at [470, 402] on button "Updates complete" at bounding box center [684, 428] width 86 height 22
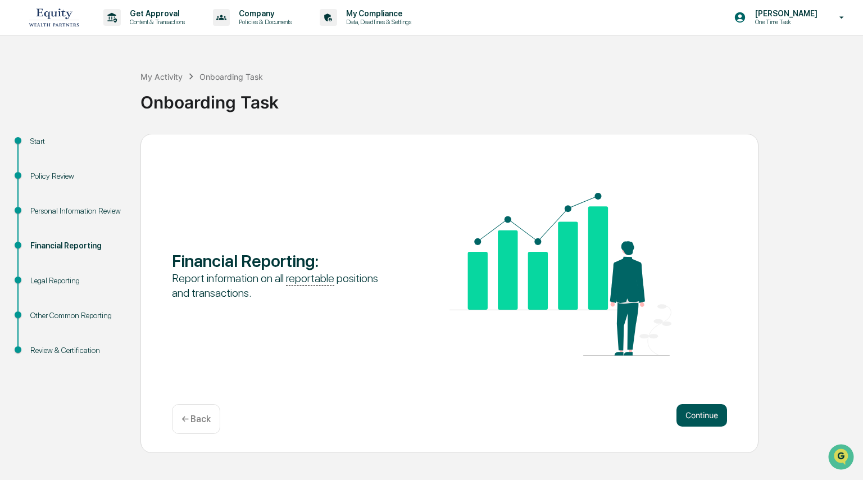
click at [470, 402] on button "Continue" at bounding box center [702, 415] width 51 height 22
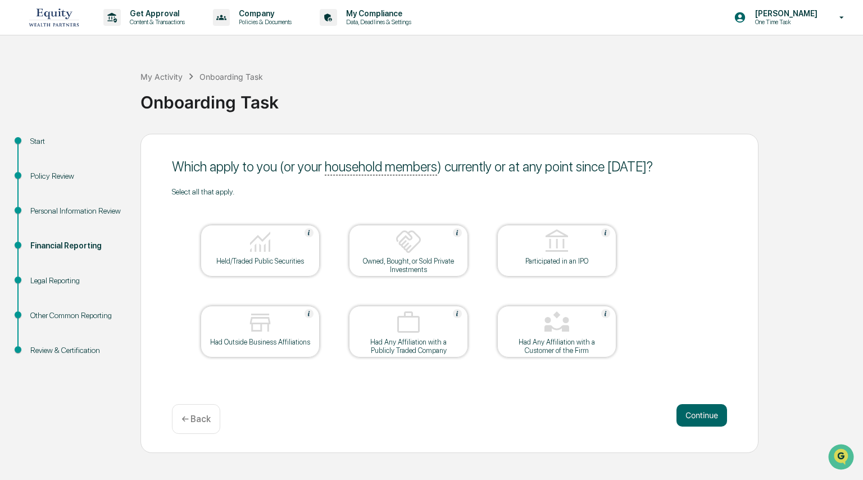
click at [263, 262] on div "Held/Traded Public Securities" at bounding box center [260, 261] width 101 height 8
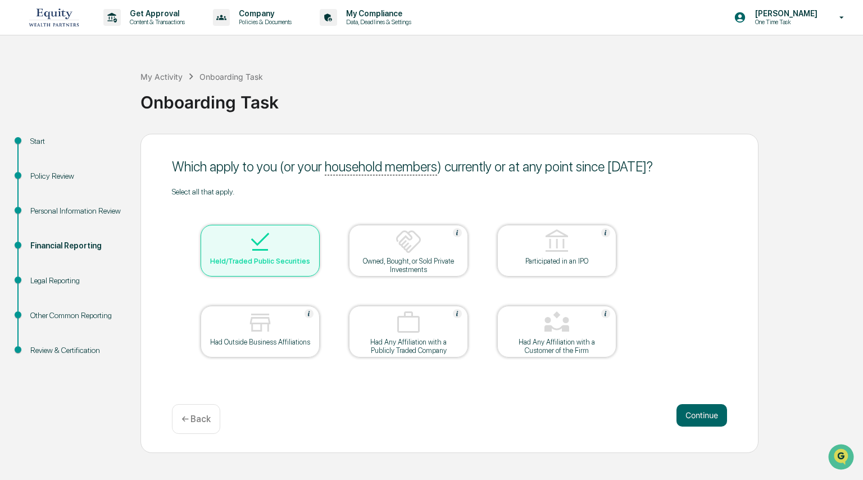
click at [274, 253] on div at bounding box center [260, 242] width 112 height 29
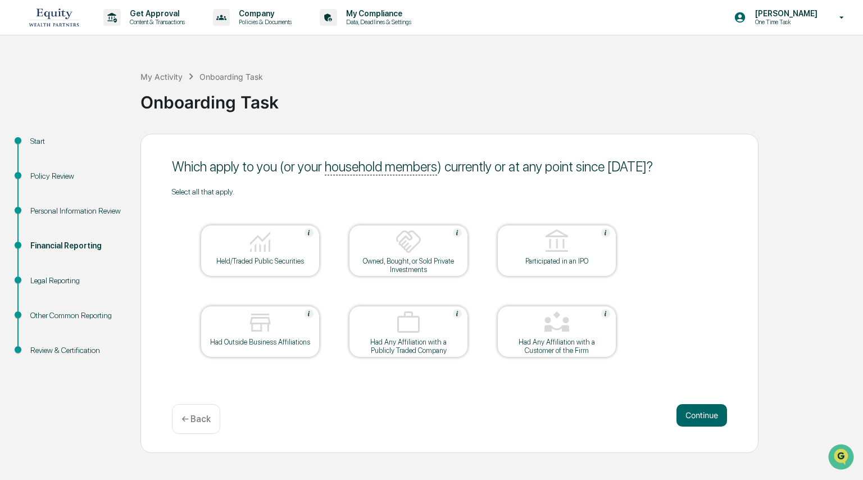
click at [283, 243] on div at bounding box center [260, 242] width 112 height 29
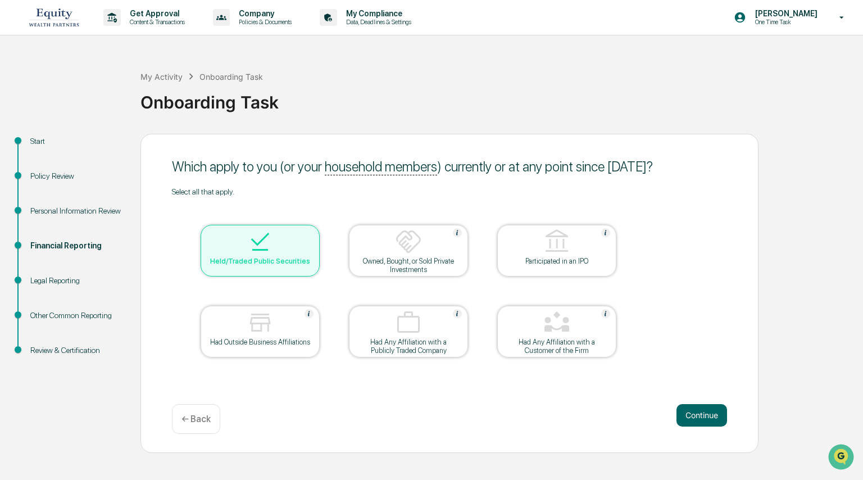
click at [425, 266] on div "Owned, Bought, or Sold Private Investments" at bounding box center [408, 265] width 101 height 17
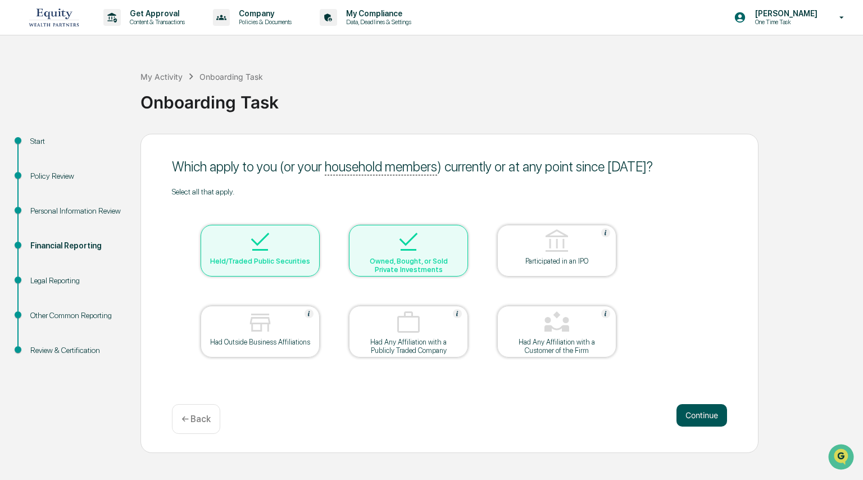
click at [470, 402] on button "Continue" at bounding box center [702, 415] width 51 height 22
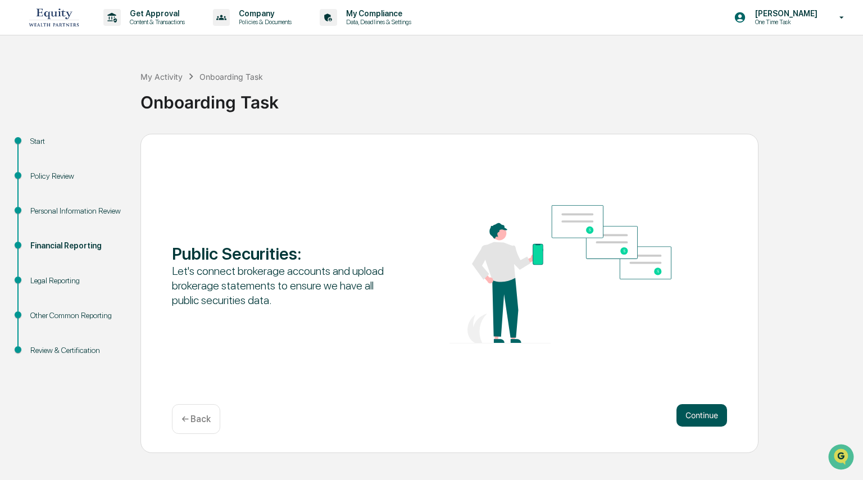
click at [470, 402] on button "Continue" at bounding box center [702, 415] width 51 height 22
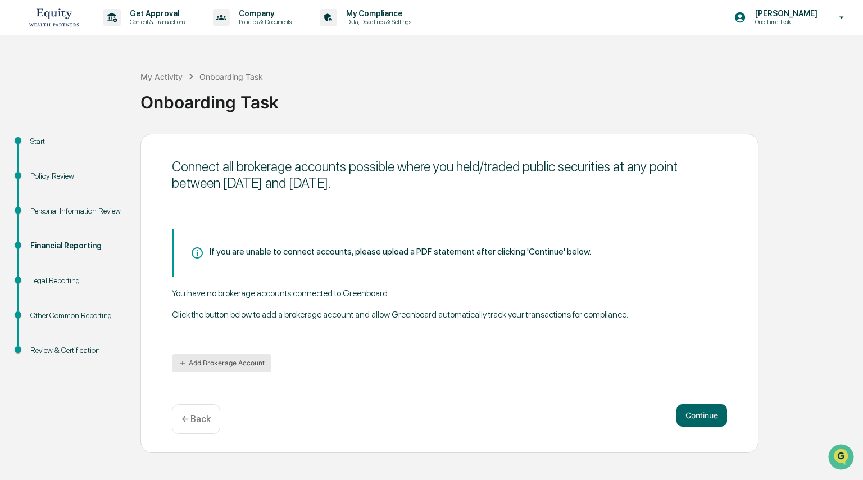
click at [228, 361] on button "Add Brokerage Account" at bounding box center [221, 363] width 99 height 18
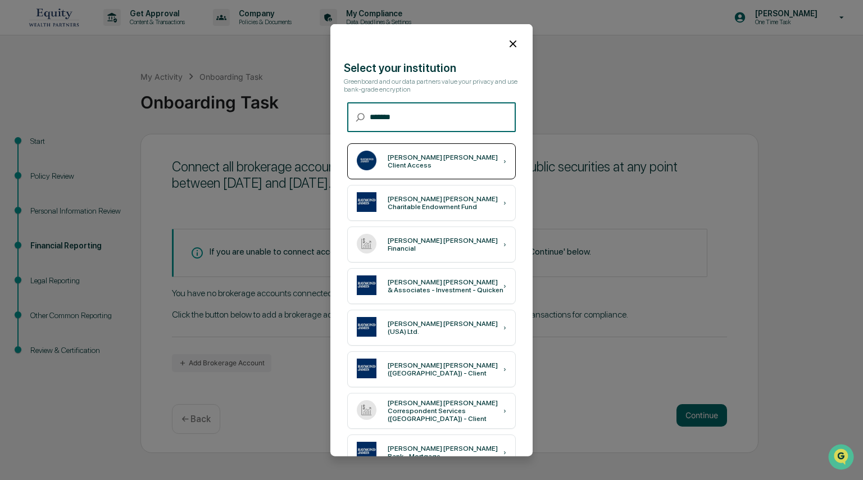
type input "*******"
click at [441, 170] on div "Raymond James Client Access ›" at bounding box center [431, 161] width 169 height 36
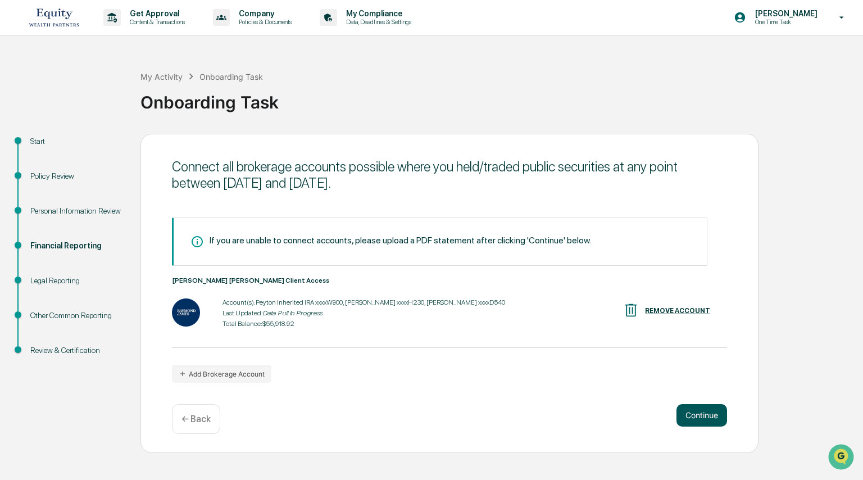
click at [470, 402] on button "Continue" at bounding box center [702, 415] width 51 height 22
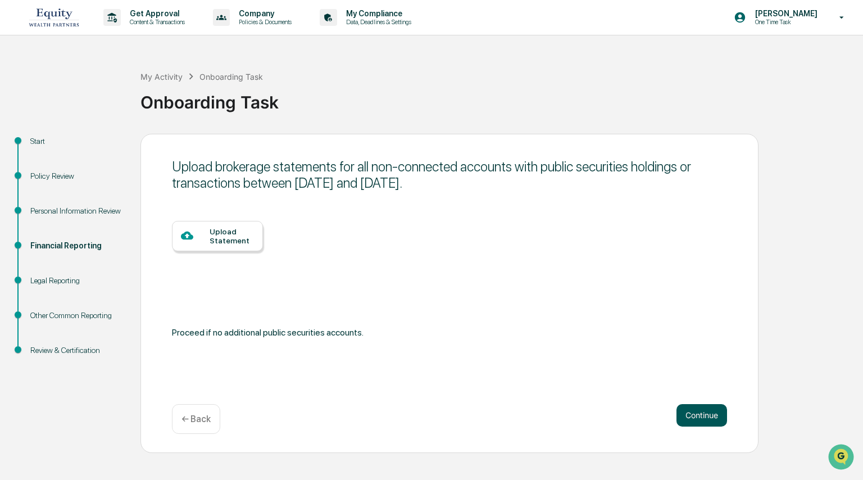
click at [470, 402] on button "Continue" at bounding box center [702, 415] width 51 height 22
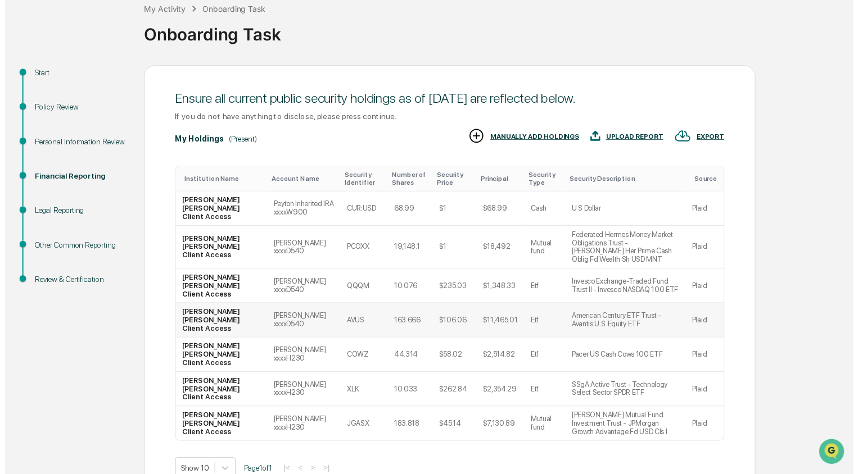
scroll to position [73, 0]
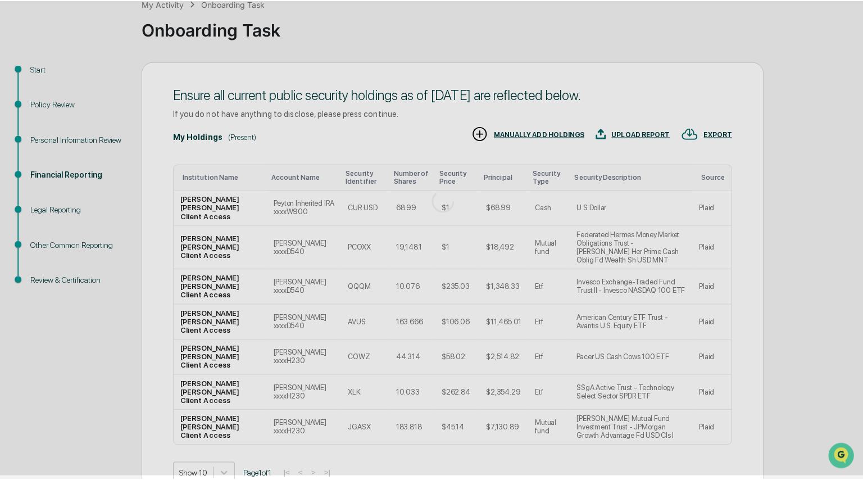
scroll to position [0, 0]
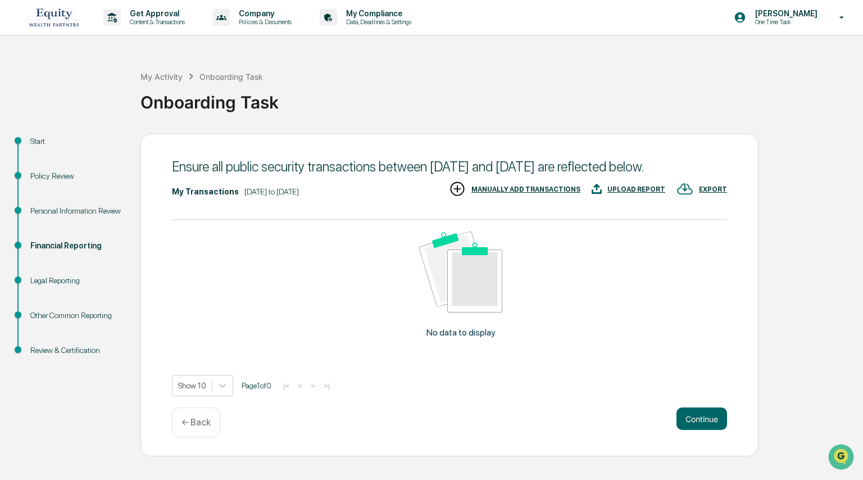
click at [470, 199] on div "MANUALLY ADD TRANSACTIONS" at bounding box center [515, 189] width 132 height 19
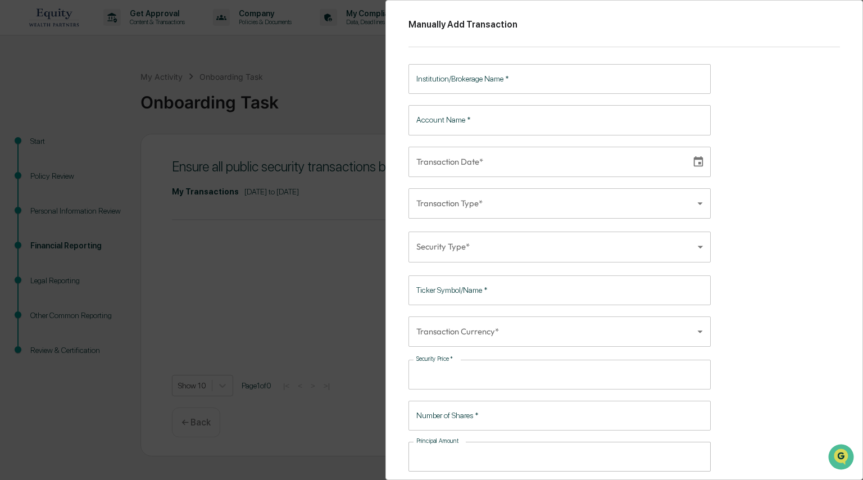
click at [266, 101] on div "Manually Add Transaction Institution/Brokerage Name   * Institution/Brokerage N…" at bounding box center [431, 240] width 863 height 480
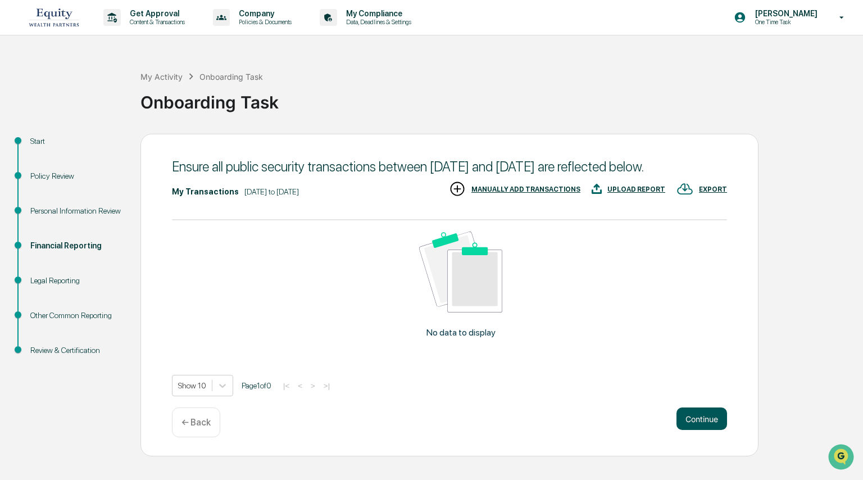
click at [470, 402] on button "Continue" at bounding box center [702, 418] width 51 height 22
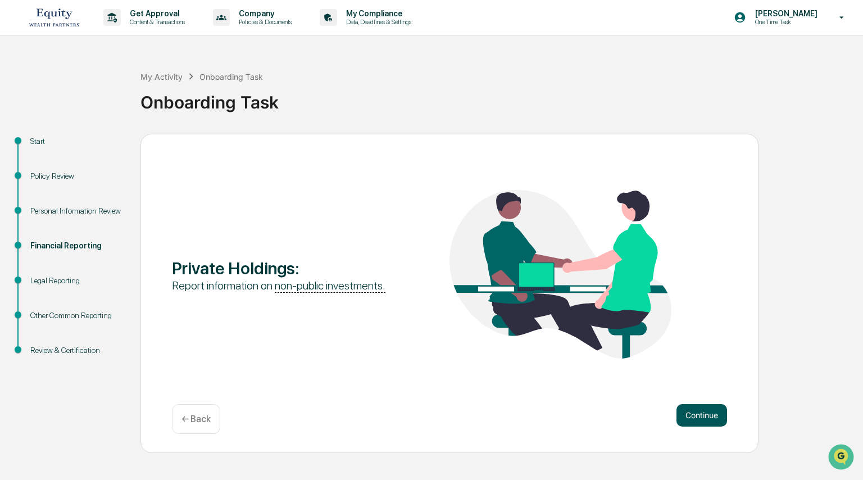
click at [470, 402] on button "Continue" at bounding box center [702, 415] width 51 height 22
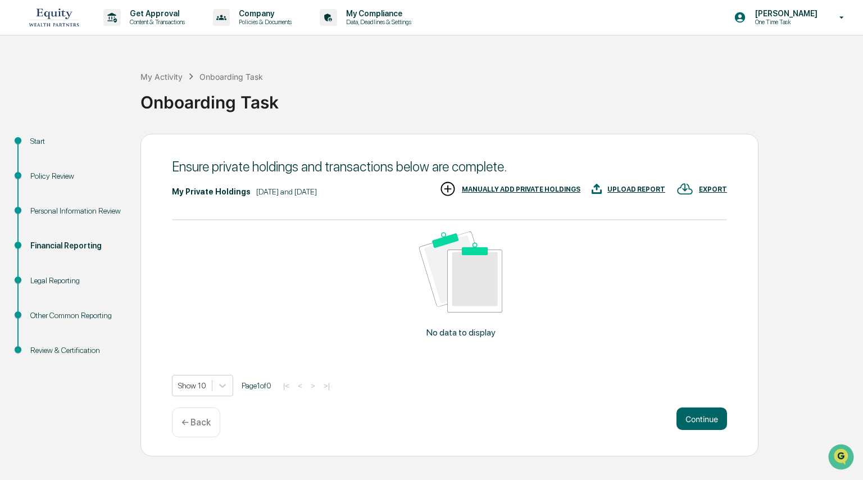
click at [470, 189] on div "MANUALLY ADD PRIVATE HOLDINGS" at bounding box center [521, 189] width 119 height 8
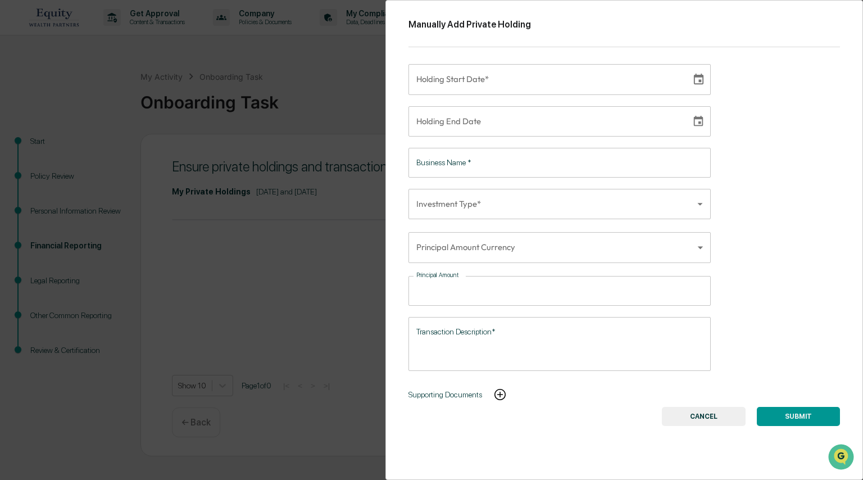
click at [470, 402] on button "CANCEL" at bounding box center [704, 416] width 84 height 19
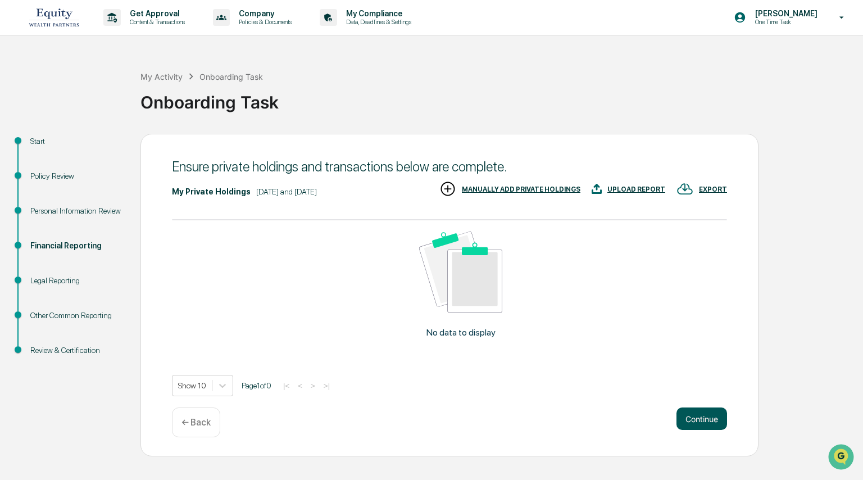
click at [470, 402] on button "Continue" at bounding box center [702, 418] width 51 height 22
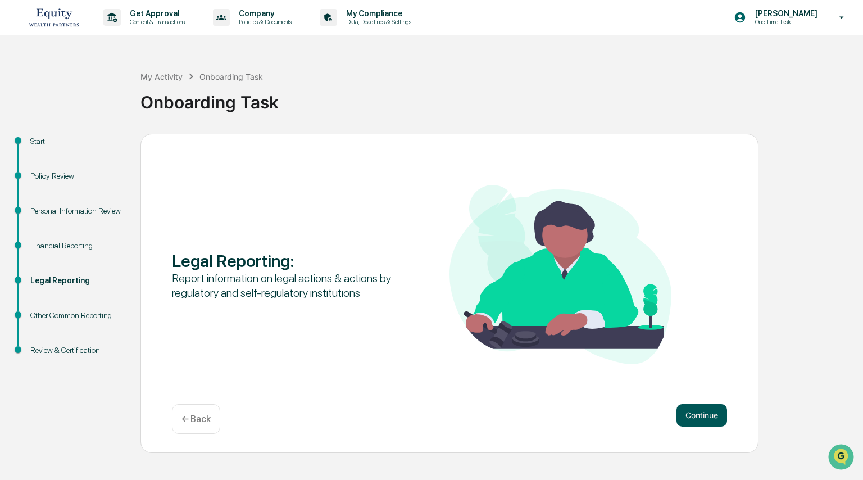
click at [470, 402] on button "Continue" at bounding box center [702, 415] width 51 height 22
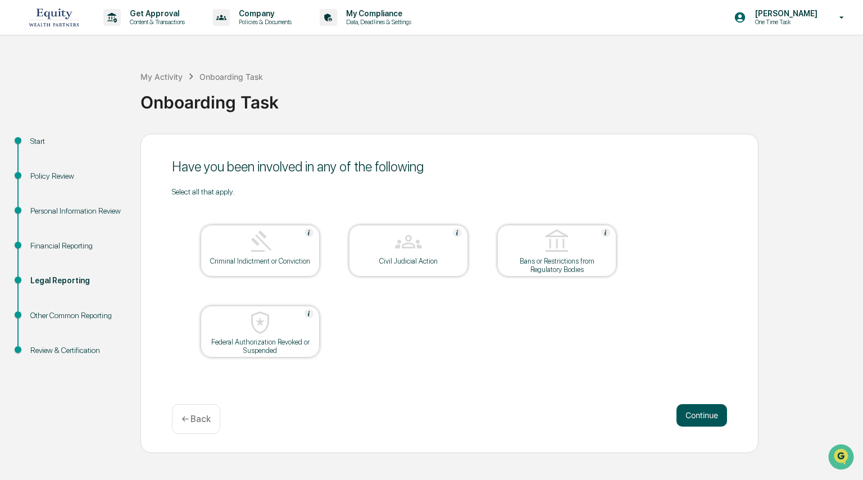
click at [470, 402] on button "Continue" at bounding box center [702, 415] width 51 height 22
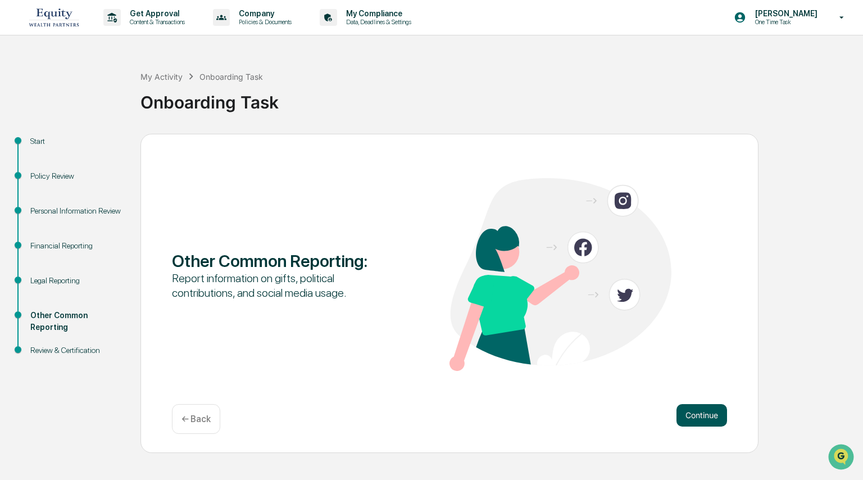
click at [470, 402] on button "Continue" at bounding box center [702, 415] width 51 height 22
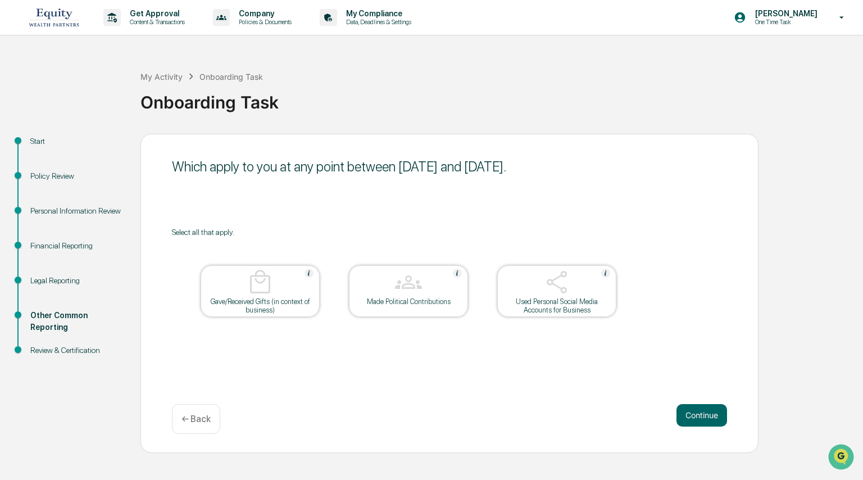
click at [470, 296] on div at bounding box center [557, 283] width 112 height 29
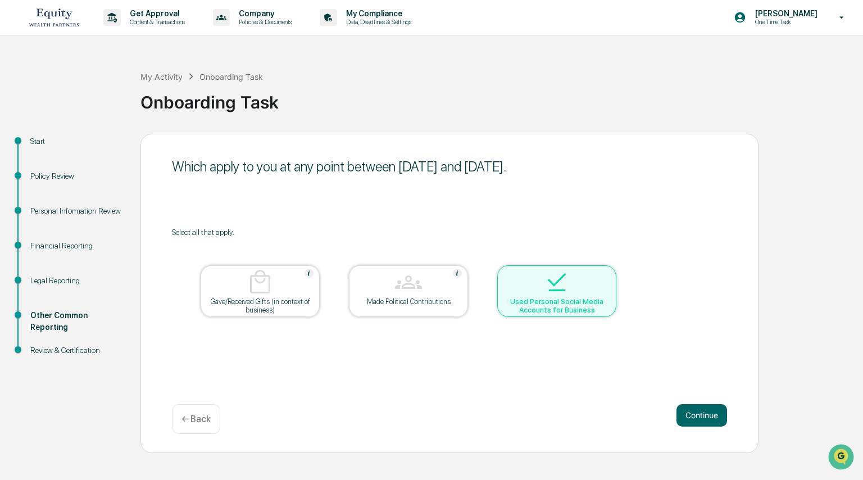
click at [470, 287] on img at bounding box center [556, 282] width 27 height 27
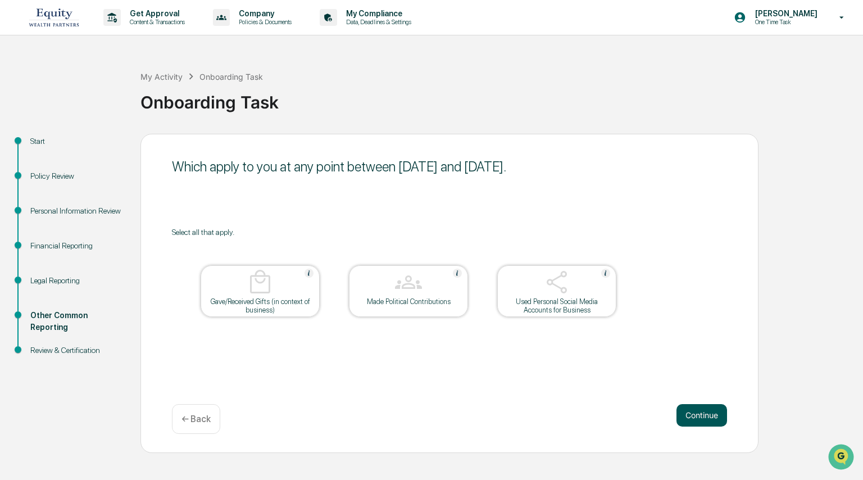
click at [470, 402] on button "Continue" at bounding box center [702, 415] width 51 height 22
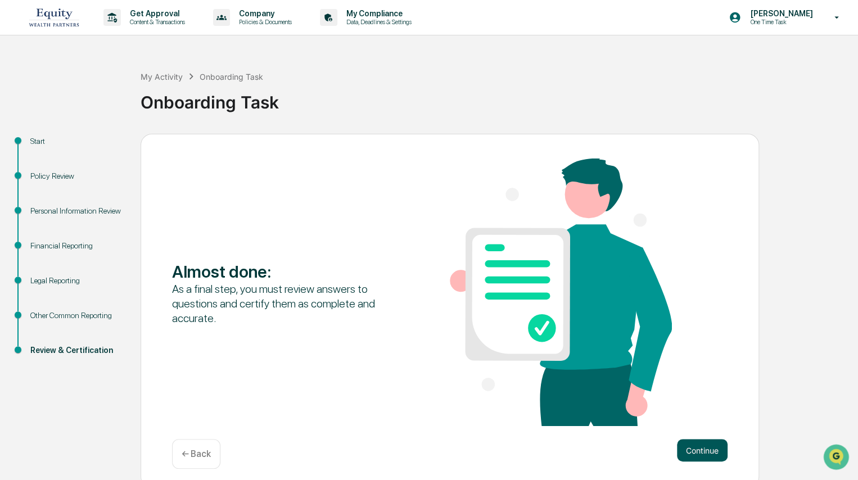
click at [470, 402] on button "Continue" at bounding box center [702, 450] width 51 height 22
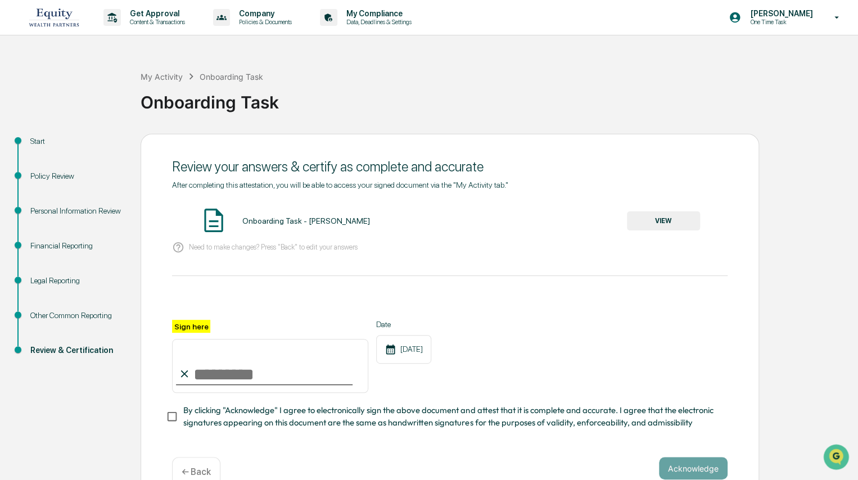
click at [470, 223] on button "VIEW" at bounding box center [663, 220] width 73 height 19
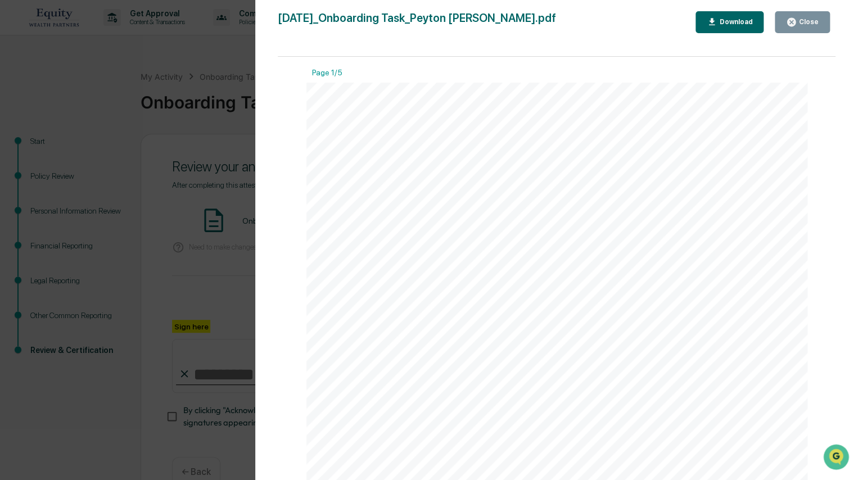
click at [470, 24] on icon "button" at bounding box center [791, 22] width 8 height 8
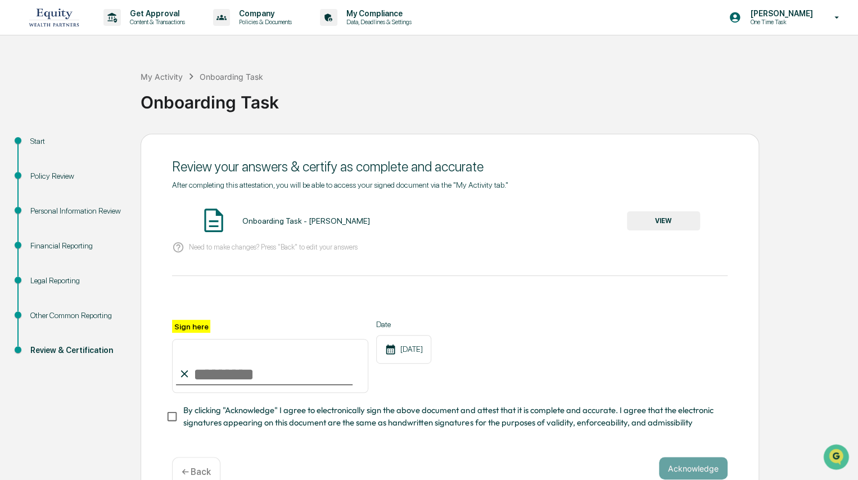
click at [238, 375] on input "Sign here" at bounding box center [270, 366] width 196 height 54
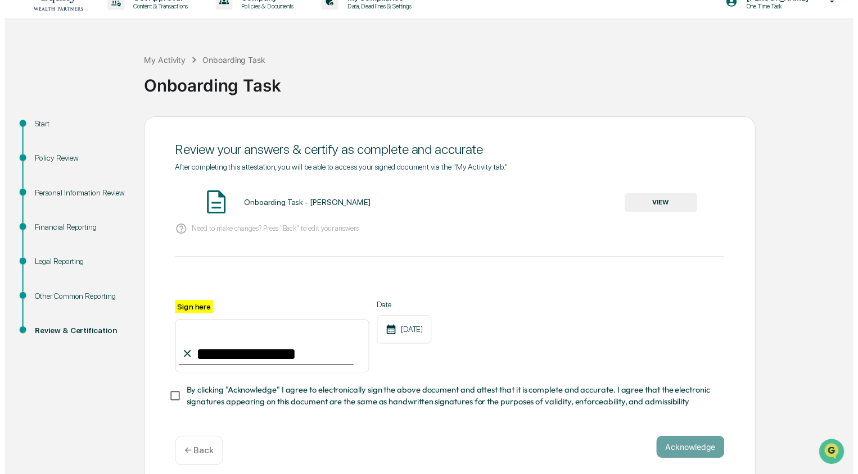
scroll to position [29, 0]
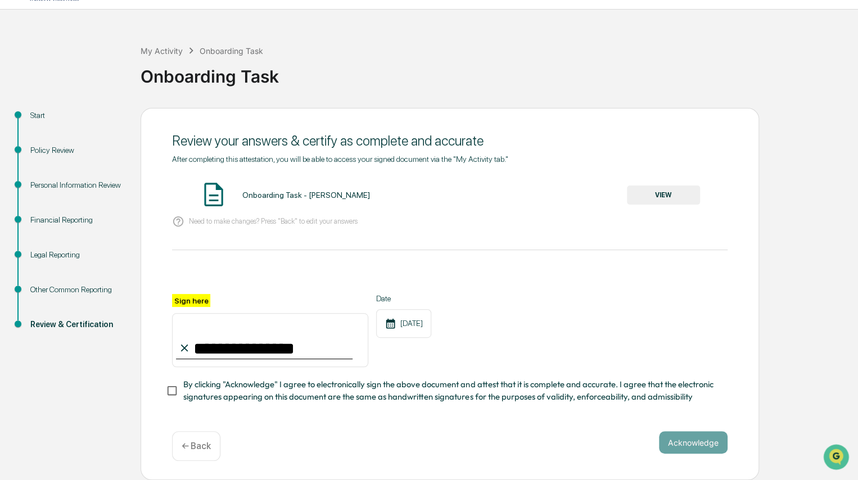
type input "**********"
click at [470, 402] on button "Acknowledge" at bounding box center [693, 442] width 69 height 22
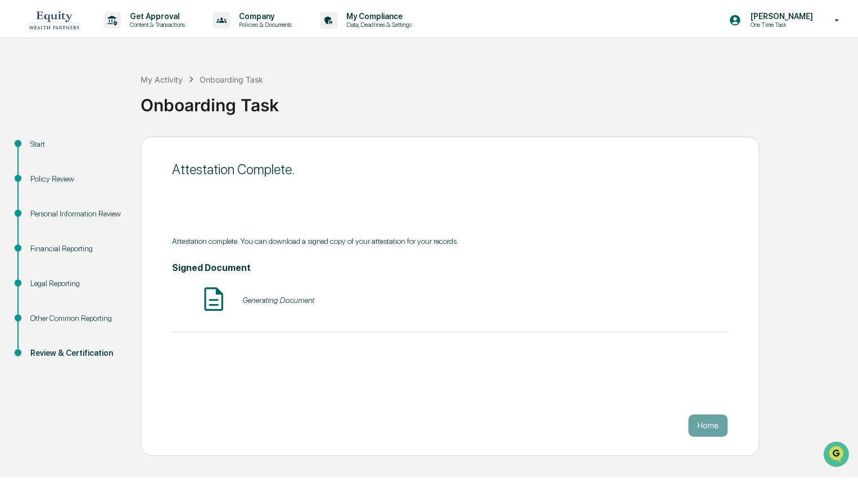
scroll to position [0, 0]
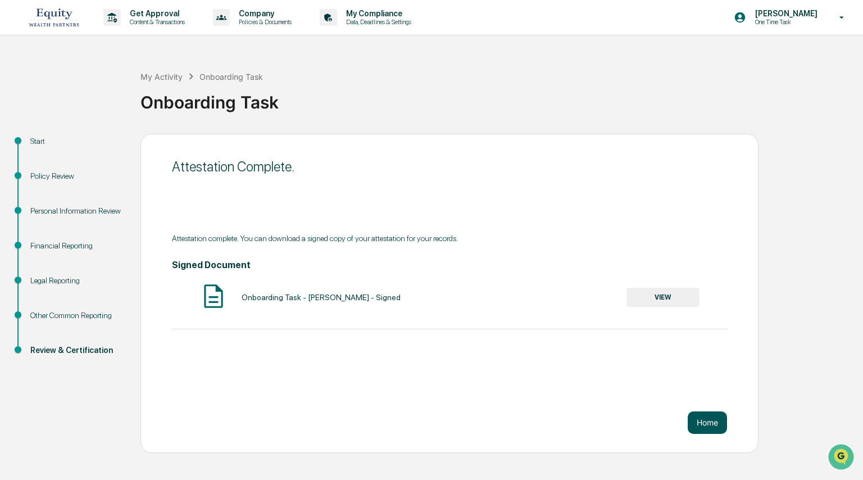
click at [470, 402] on button "Home" at bounding box center [707, 422] width 39 height 22
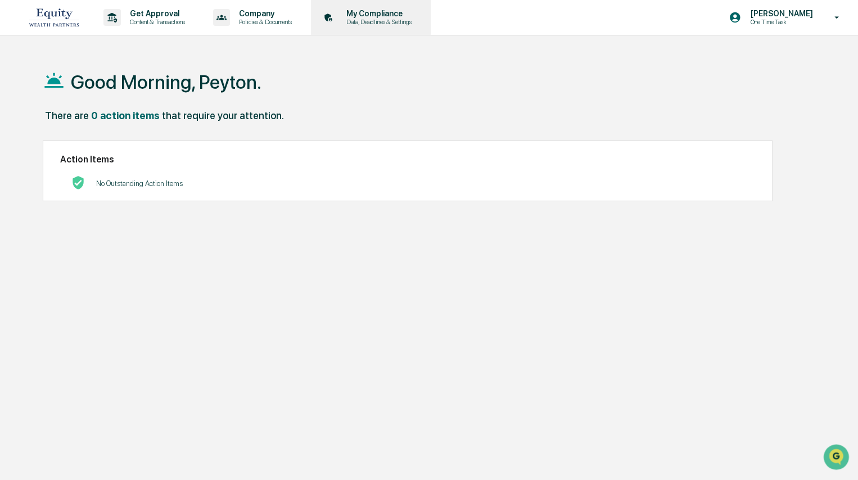
click at [364, 17] on p "My Compliance" at bounding box center [377, 13] width 80 height 9
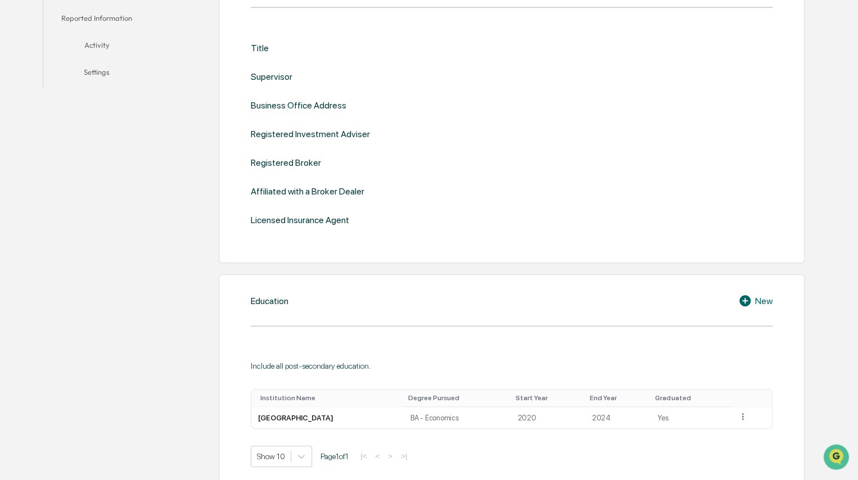
scroll to position [169, 0]
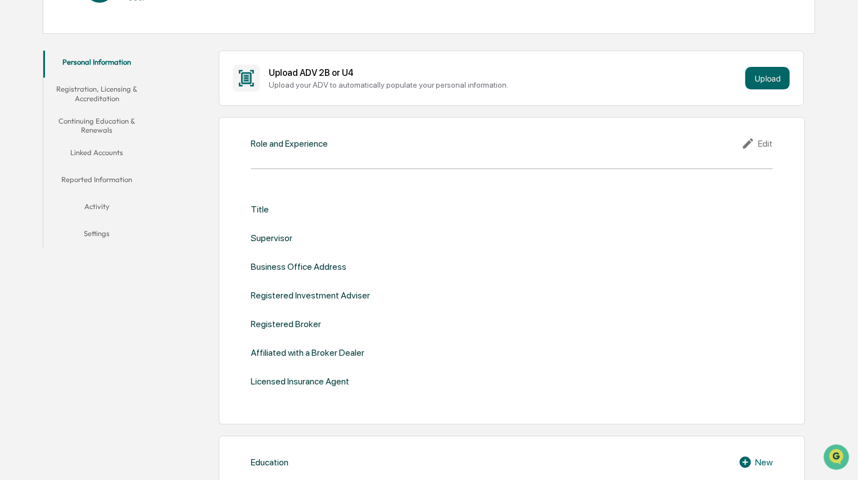
click at [470, 143] on div "Edit" at bounding box center [756, 143] width 31 height 13
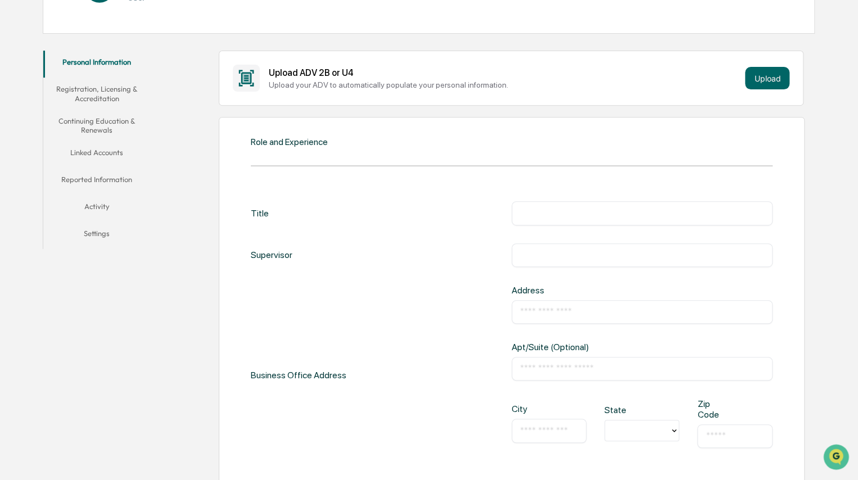
click at [470, 215] on input "text" at bounding box center [642, 212] width 244 height 11
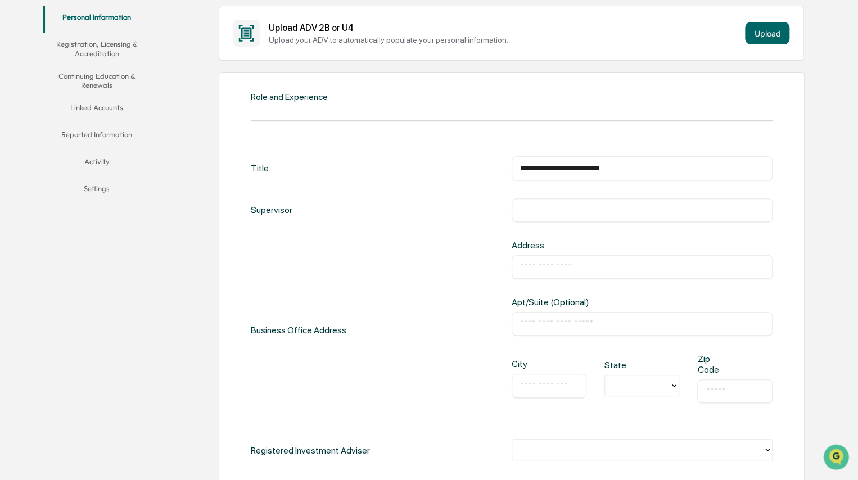
scroll to position [281, 0]
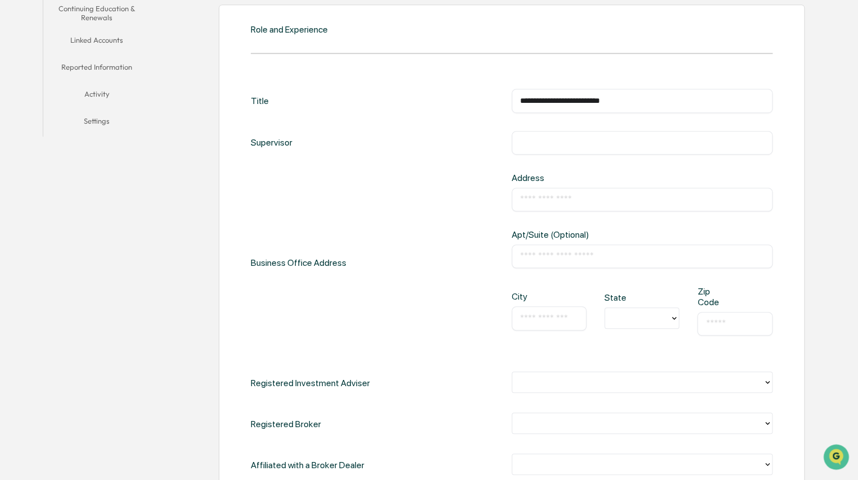
type input "**********"
click at [470, 253] on input "text" at bounding box center [642, 256] width 244 height 11
type input "**********"
type input "**"
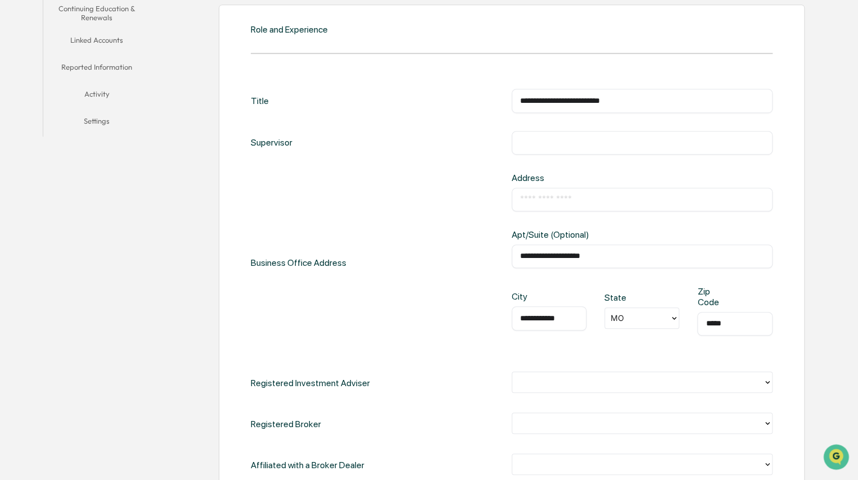
type input "*****"
click at [470, 389] on div at bounding box center [637, 382] width 251 height 17
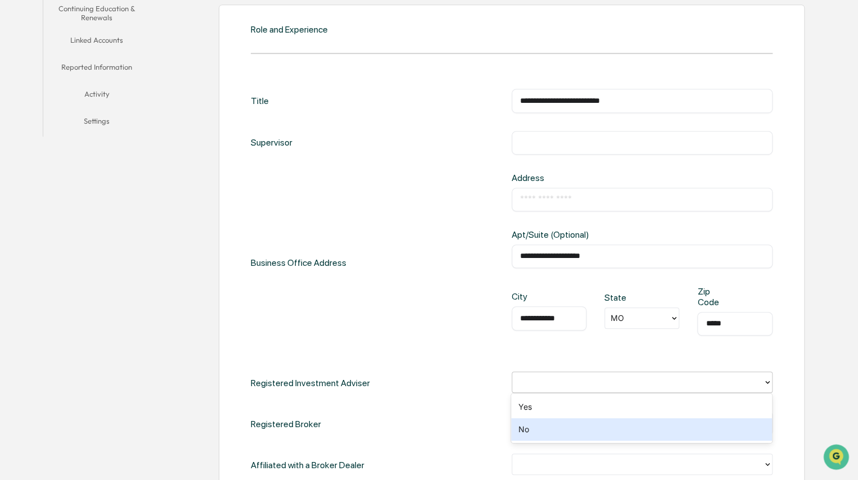
click at [470, 402] on div "No" at bounding box center [641, 429] width 261 height 22
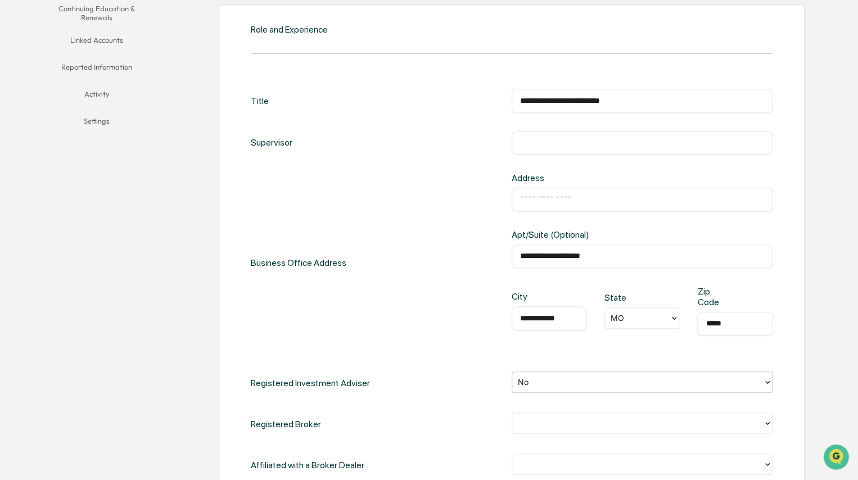
click at [470, 402] on div at bounding box center [637, 423] width 239 height 13
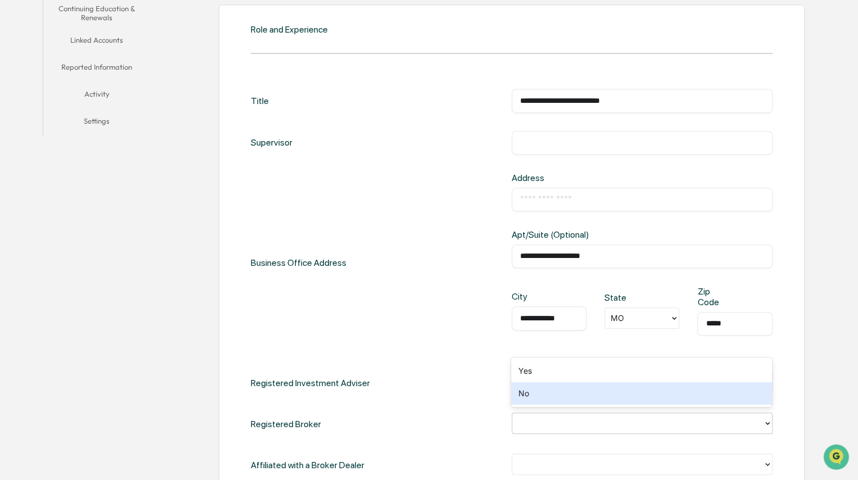
click at [470, 392] on div "No" at bounding box center [641, 393] width 261 height 22
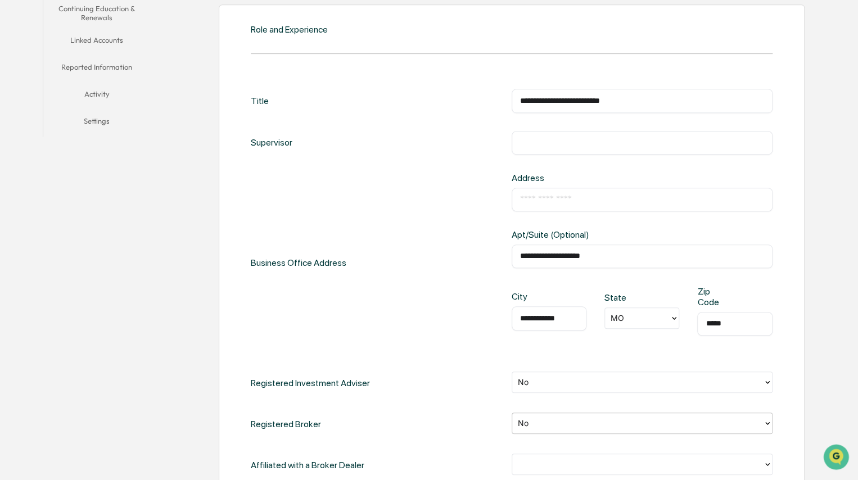
click at [470, 402] on div at bounding box center [641, 464] width 261 height 21
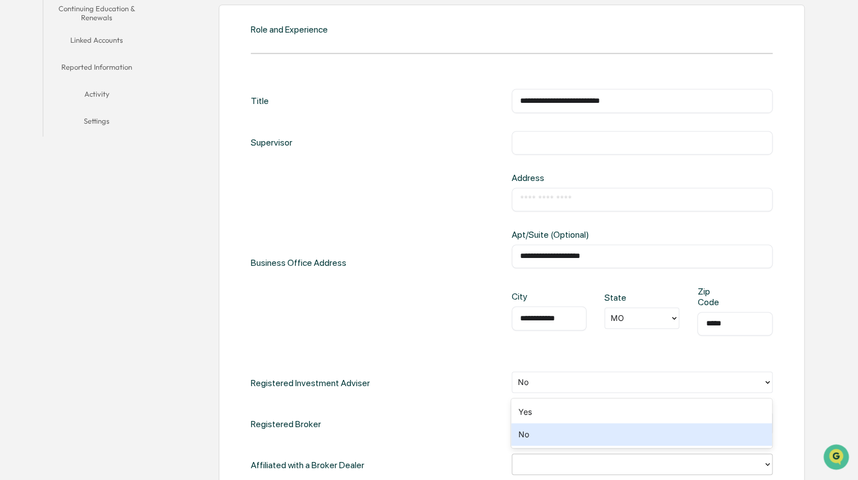
click at [470, 402] on div "No" at bounding box center [641, 434] width 261 height 22
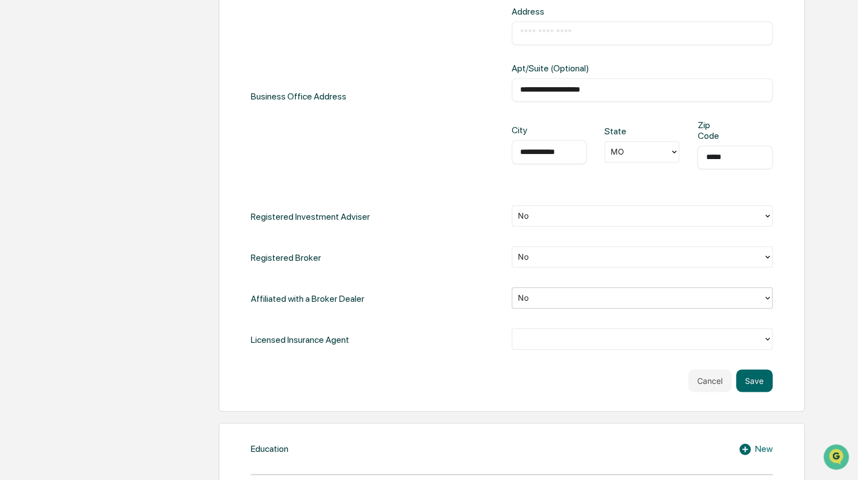
scroll to position [450, 0]
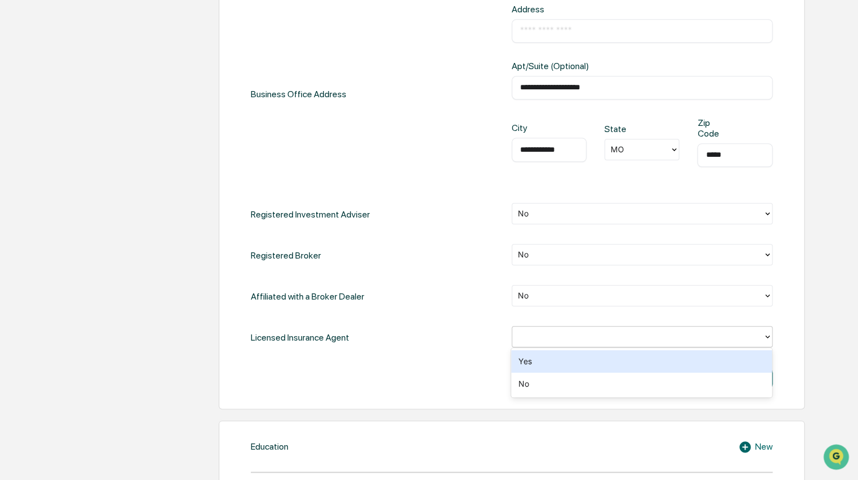
click at [470, 328] on div at bounding box center [637, 336] width 251 height 17
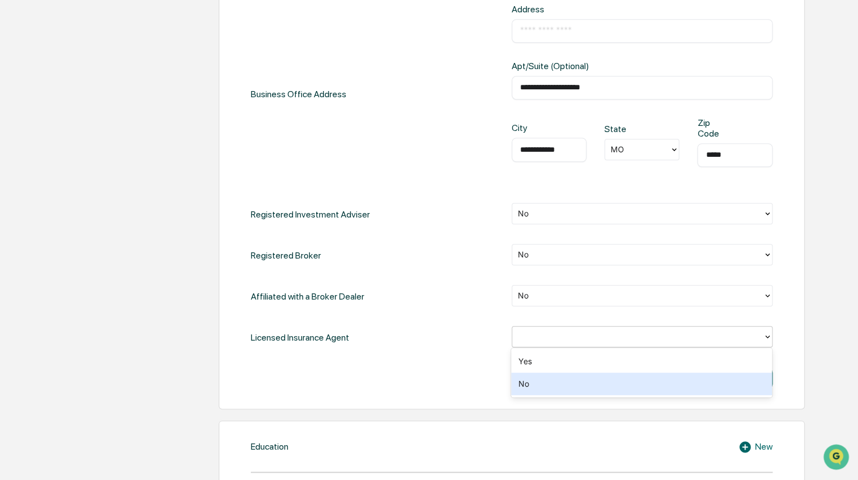
click at [470, 387] on div "No" at bounding box center [641, 384] width 261 height 22
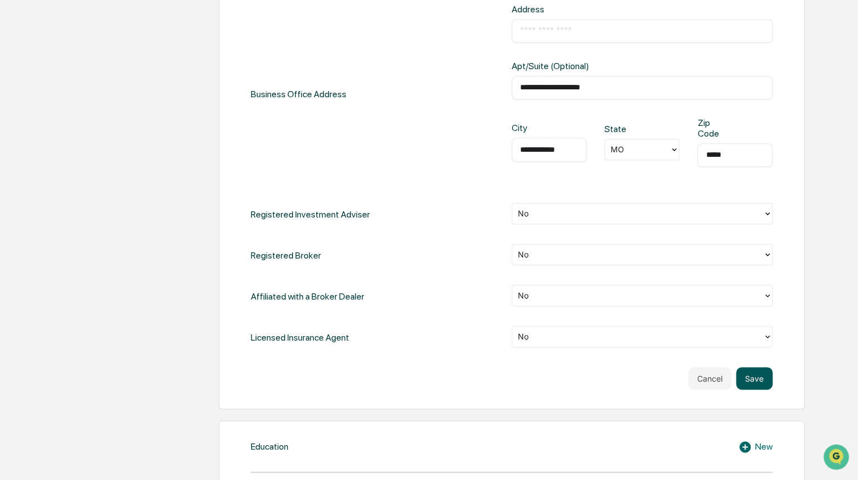
click at [470, 377] on button "Save" at bounding box center [754, 378] width 37 height 22
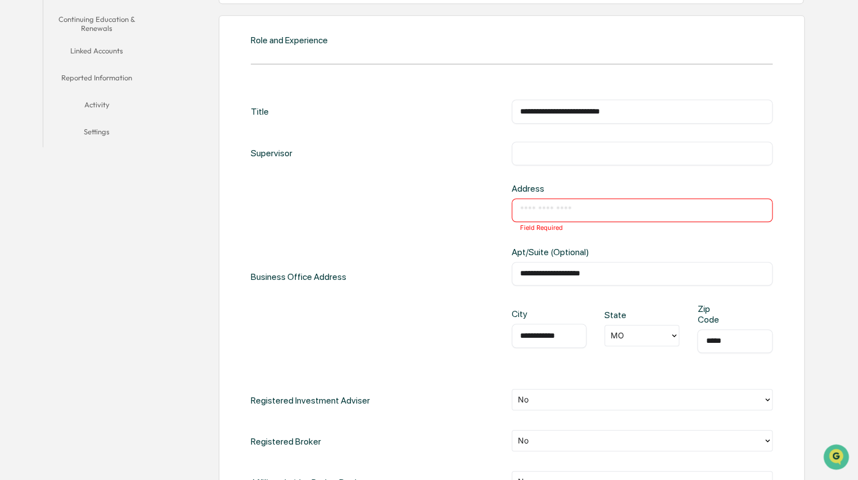
scroll to position [169, 0]
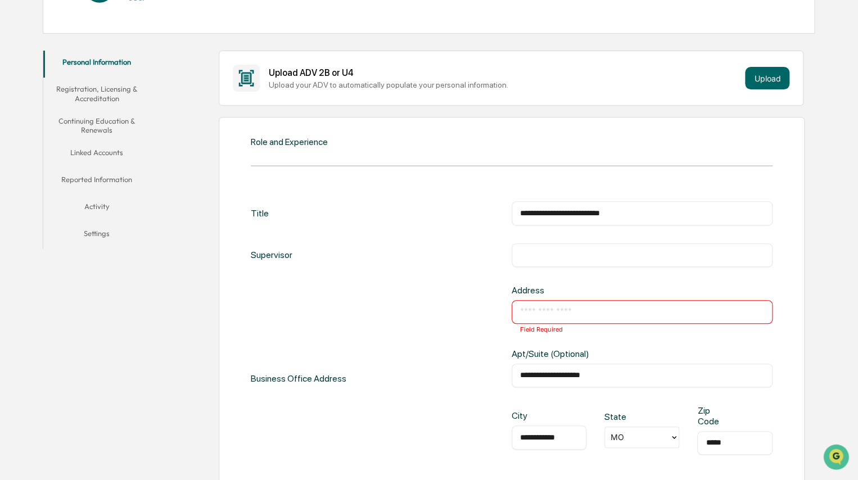
drag, startPoint x: 615, startPoint y: 376, endPoint x: 492, endPoint y: 368, distance: 123.4
click at [470, 368] on div "**********" at bounding box center [512, 379] width 522 height 188
click at [470, 319] on div "​ Field Required" at bounding box center [641, 312] width 261 height 24
click at [470, 314] on input "text" at bounding box center [642, 311] width 244 height 11
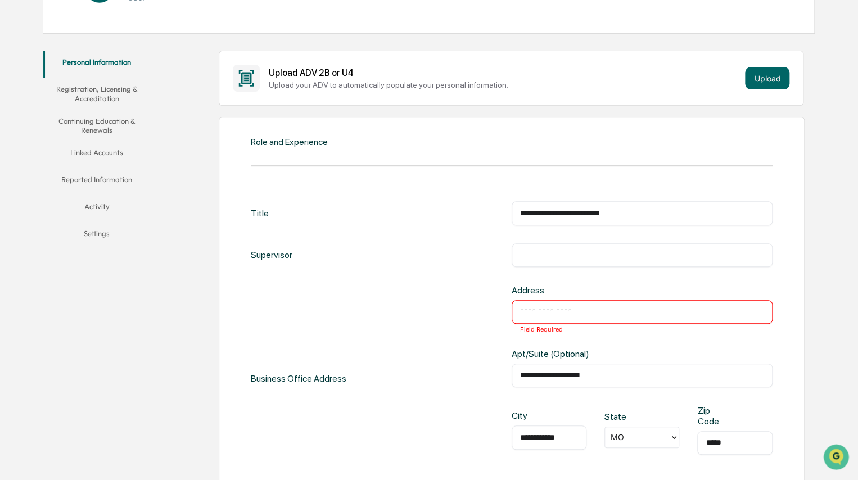
paste input "**********"
type input "**********"
click at [417, 360] on div "**********" at bounding box center [512, 379] width 522 height 188
drag, startPoint x: 623, startPoint y: 373, endPoint x: 459, endPoint y: 370, distance: 164.1
click at [459, 370] on div "**********" at bounding box center [512, 379] width 522 height 188
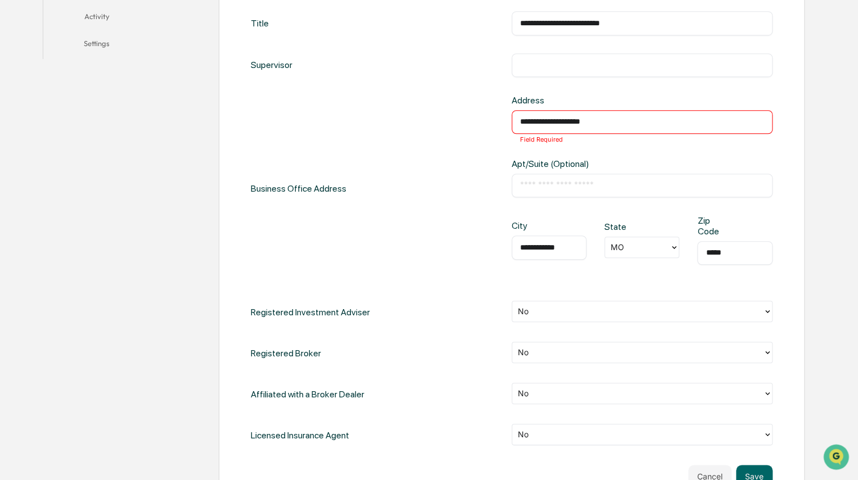
scroll to position [450, 0]
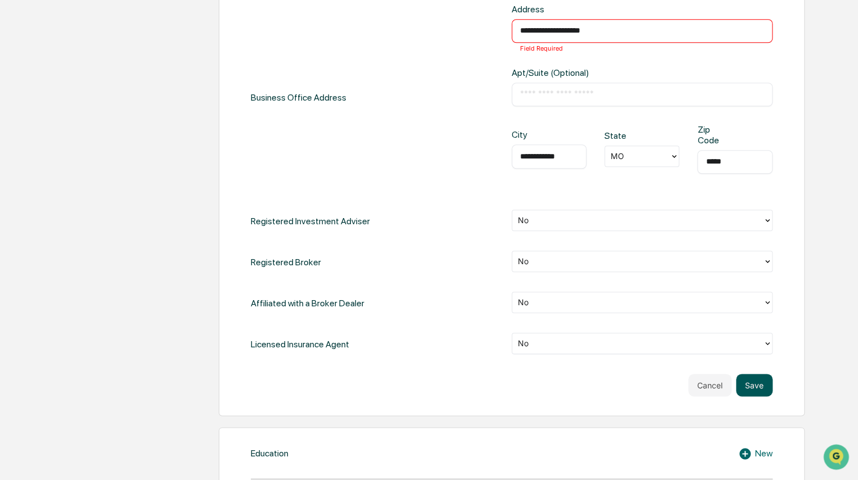
click at [470, 387] on button "Save" at bounding box center [754, 385] width 37 height 22
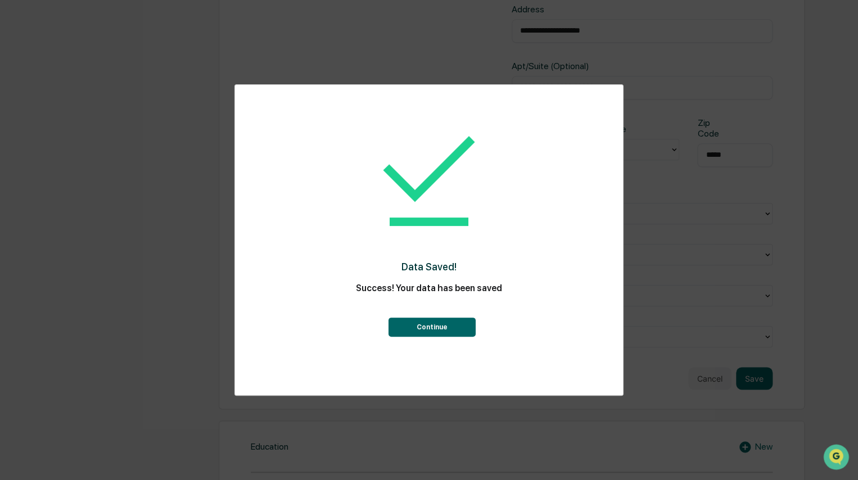
click at [409, 323] on button "Continue" at bounding box center [431, 327] width 87 height 19
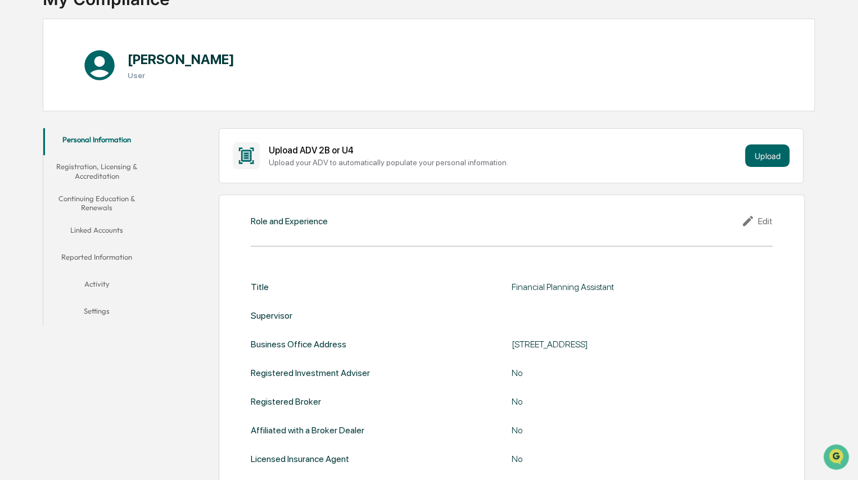
scroll to position [90, 0]
click at [90, 285] on button "Activity" at bounding box center [96, 287] width 107 height 27
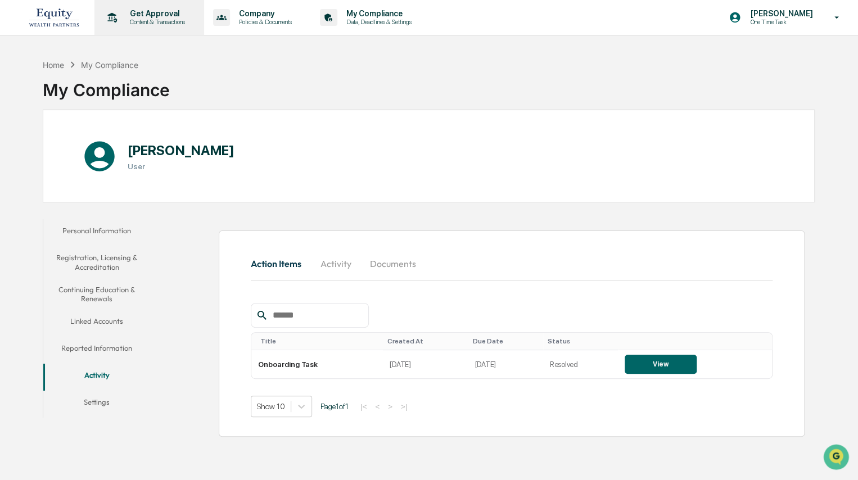
click at [147, 19] on p "Content & Transactions" at bounding box center [156, 22] width 70 height 8
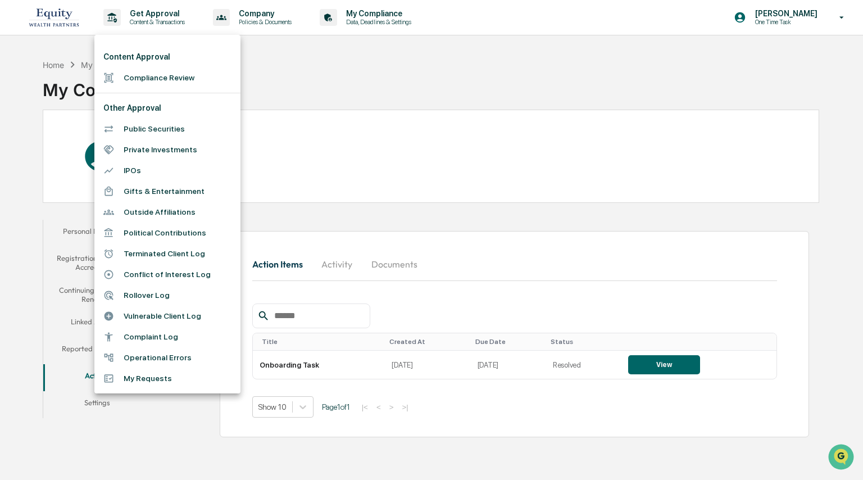
click at [326, 66] on div at bounding box center [431, 240] width 863 height 480
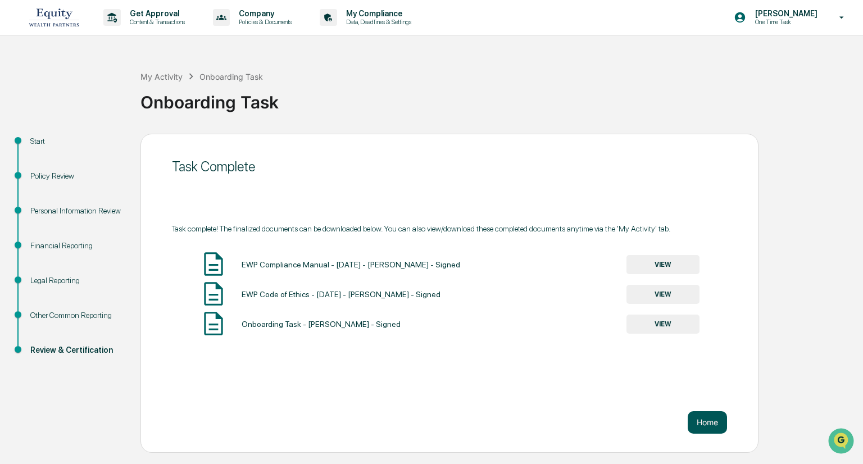
click at [694, 416] on button "Home" at bounding box center [707, 422] width 39 height 22
